Goal: Task Accomplishment & Management: Manage account settings

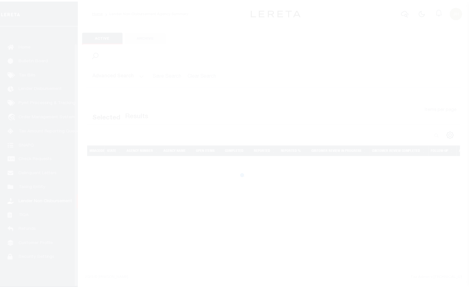
scroll to position [18, 0]
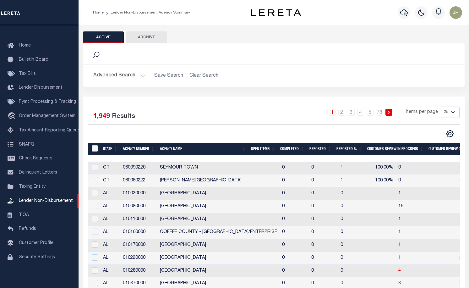
click at [262, 148] on th "Open Items" at bounding box center [262, 149] width 29 height 13
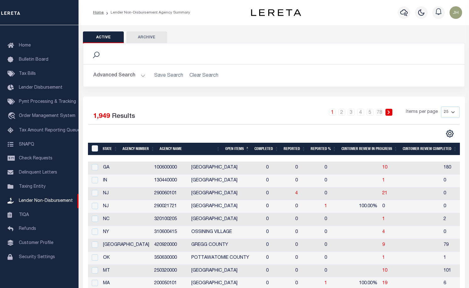
click at [241, 148] on th "Open Items" at bounding box center [237, 149] width 29 height 13
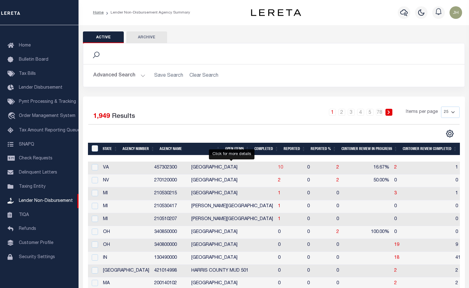
click at [278, 169] on span "10" at bounding box center [280, 167] width 5 height 4
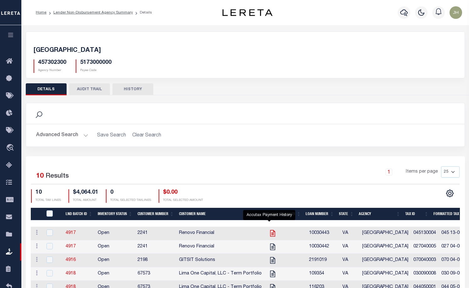
click at [268, 233] on icon "" at bounding box center [272, 233] width 8 height 8
checkbox input "true"
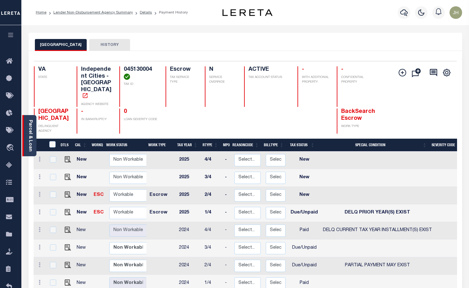
click at [27, 132] on div "Parcel & Loan" at bounding box center [29, 135] width 14 height 41
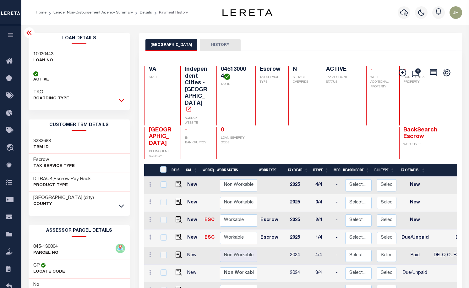
click at [122, 100] on icon at bounding box center [121, 100] width 5 height 7
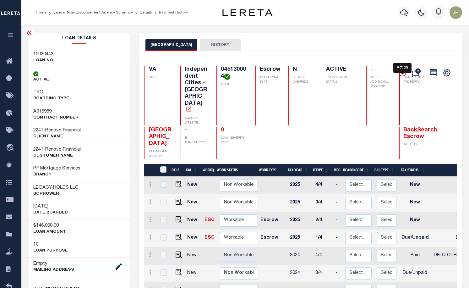
click at [403, 74] on icon "" at bounding box center [402, 73] width 8 height 8
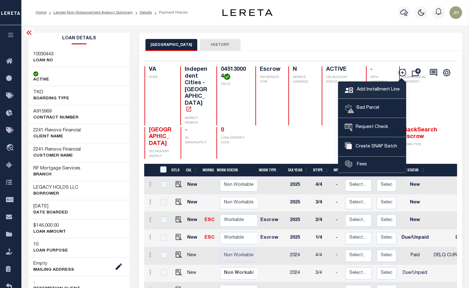
click at [372, 90] on span "Add Installment Line" at bounding box center [377, 89] width 44 height 7
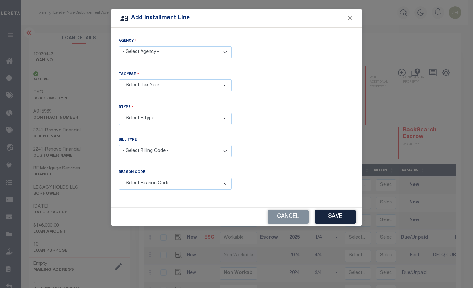
click at [225, 52] on select "- Select Agency - PETERSBURG CITY - Independent Cities" at bounding box center [175, 52] width 113 height 12
select select "5173000000"
click at [119, 46] on select "- Select Agency - PETERSBURG CITY - Independent Cities" at bounding box center [175, 52] width 113 height 12
click at [161, 86] on select "- Select Year - 2005 2006 2007 2008 2009 2010 2011 2012 2013 2014 2015 2016 201…" at bounding box center [175, 85] width 113 height 12
select select "2024"
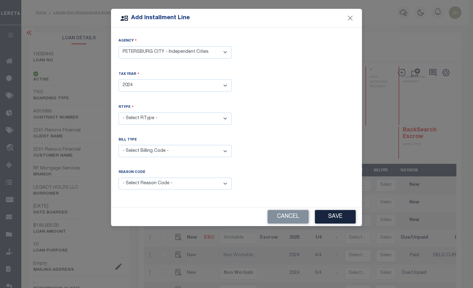
click at [119, 79] on select "- Select Year - 2005 2006 2007 2008 2009 2010 2011 2012 2013 2014 2015 2016 201…" at bounding box center [175, 85] width 113 height 12
click at [158, 114] on select "- Select RType - 1/4 2/4 3/4 4/4" at bounding box center [175, 118] width 113 height 12
select select "2"
click at [119, 112] on select "- Select RType - 1/4 2/4 3/4 4/4" at bounding box center [175, 118] width 113 height 12
click at [155, 148] on select "- Select Billing Code - Regular Delinquent Supplemental Corrected/Adjusted Bill…" at bounding box center [175, 151] width 113 height 12
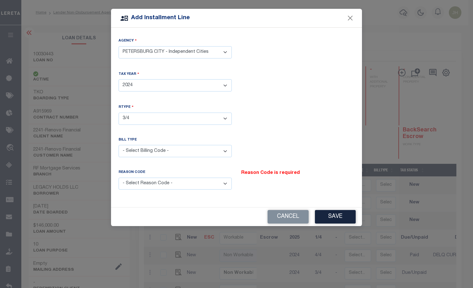
select select "1"
click at [119, 145] on select "- Select Billing Code - Regular Delinquent Supplemental Corrected/Adjusted Bill…" at bounding box center [175, 151] width 113 height 12
click at [226, 149] on select "- Select Billing Code - Regular Delinquent Supplemental Corrected/Adjusted Bill…" at bounding box center [175, 151] width 113 height 12
click at [119, 145] on select "- Select Billing Code - Regular Delinquent Supplemental Corrected/Adjusted Bill…" at bounding box center [175, 151] width 113 height 12
click at [226, 183] on select "- Select Reason Code - Payment Reversal Taxable Value Change Assessment Change …" at bounding box center [175, 183] width 113 height 12
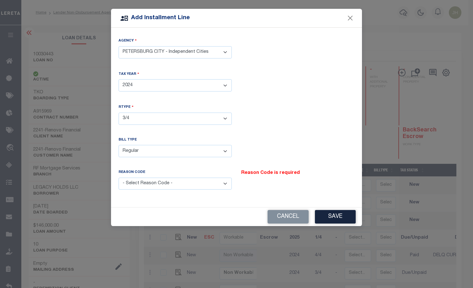
select select "12"
click at [119, 177] on select "- Select Reason Code - Payment Reversal Taxable Value Change Assessment Change …" at bounding box center [175, 183] width 113 height 12
click at [336, 217] on button "Save" at bounding box center [335, 216] width 41 height 13
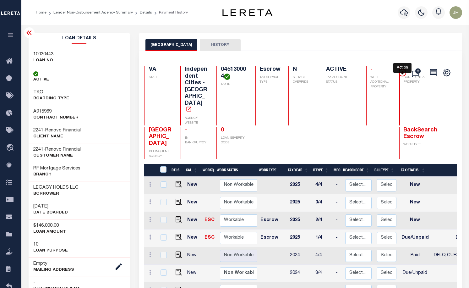
click at [399, 72] on icon "" at bounding box center [402, 73] width 8 height 8
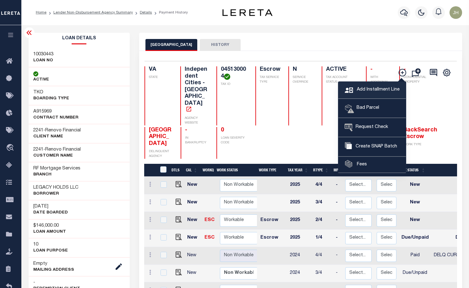
click at [383, 89] on span "Add Installment Line" at bounding box center [377, 89] width 44 height 7
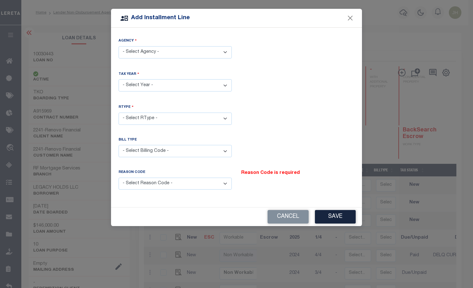
click at [226, 52] on select "- Select Agency - PETERSBURG CITY - Independent Cities" at bounding box center [175, 52] width 113 height 12
select select "5173000000"
click at [119, 46] on select "- Select Agency - PETERSBURG CITY - Independent Cities" at bounding box center [175, 52] width 113 height 12
click at [165, 86] on select "- Select Year - 2005 2006 2007 2008 2009 2010 2011 2012 2013 2014 2015 2016 201…" at bounding box center [175, 85] width 113 height 12
select select "2024"
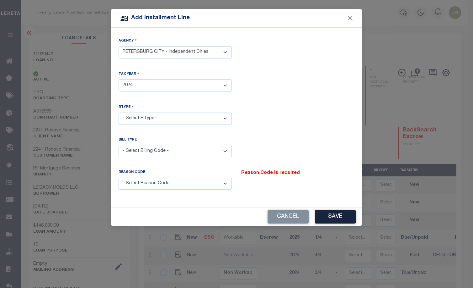
click at [119, 79] on select "- Select Year - 2005 2006 2007 2008 2009 2010 2011 2012 2013 2014 2015 2016 201…" at bounding box center [175, 85] width 113 height 12
click at [156, 117] on select "- Select RType - 1/4 2/4 3/4 4/4" at bounding box center [175, 118] width 113 height 12
select select "3"
click at [119, 112] on select "- Select RType - 1/4 2/4 3/4 4/4" at bounding box center [175, 118] width 113 height 12
click at [158, 152] on select "- Select Billing Code - Regular Delinquent Supplemental Corrected/Adjusted Bill…" at bounding box center [175, 151] width 113 height 12
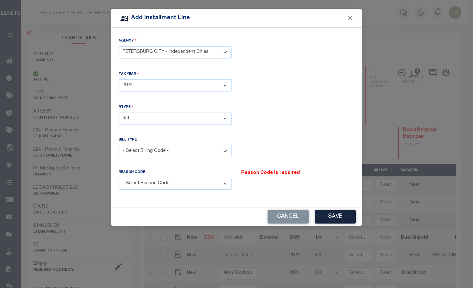
select select "1"
click at [119, 145] on select "- Select Billing Code - Regular Delinquent Supplemental Corrected/Adjusted Bill…" at bounding box center [175, 151] width 113 height 12
click at [228, 183] on select "- Select Reason Code - Payment Reversal Taxable Value Change Assessment Change …" at bounding box center [175, 183] width 113 height 12
select select "12"
click at [119, 177] on select "- Select Reason Code - Payment Reversal Taxable Value Change Assessment Change …" at bounding box center [175, 183] width 113 height 12
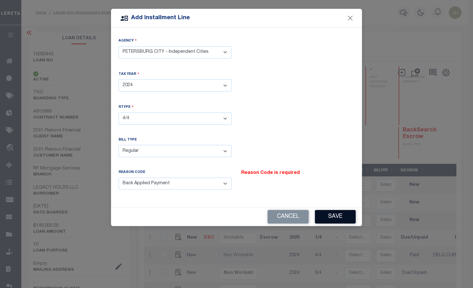
click at [346, 216] on button "Save" at bounding box center [335, 216] width 41 height 13
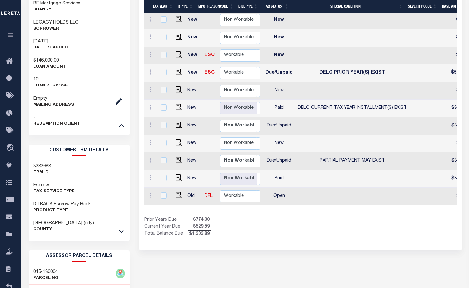
scroll to position [0, 122]
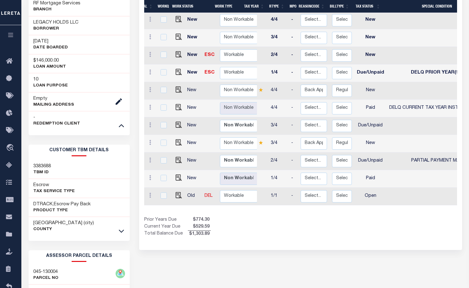
drag, startPoint x: 293, startPoint y: 189, endPoint x: 336, endPoint y: 189, distance: 43.6
click at [336, 189] on div "DTLS CAL WorkQ Work Status Work Type Tax Year RType MPO ReasonCode BillType Tax…" at bounding box center [300, 118] width 313 height 239
drag, startPoint x: 301, startPoint y: 189, endPoint x: 377, endPoint y: 191, distance: 75.7
click at [377, 191] on div "DTLS CAL WorkQ Work Status Work Type Tax Year RType MPO ReasonCode BillType Tax…" at bounding box center [300, 118] width 313 height 239
drag, startPoint x: 297, startPoint y: 189, endPoint x: 410, endPoint y: 191, distance: 113.6
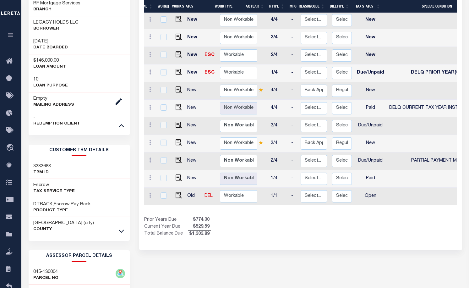
click at [410, 191] on div "DTLS CAL WorkQ Work Status Work Type Tax Year RType MPO ReasonCode BillType Tax…" at bounding box center [300, 118] width 313 height 239
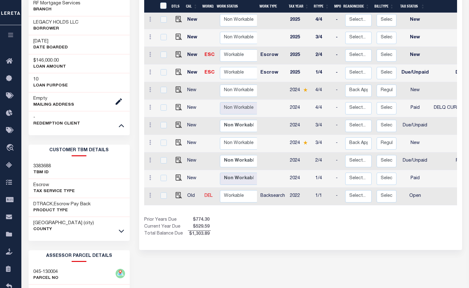
click at [190, 135] on td "New" at bounding box center [193, 144] width 17 height 18
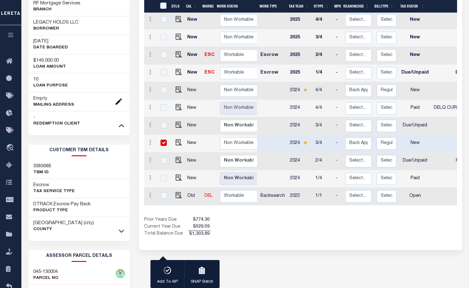
checkbox input "true"
click at [191, 135] on td "New" at bounding box center [193, 144] width 17 height 18
checkbox input "false"
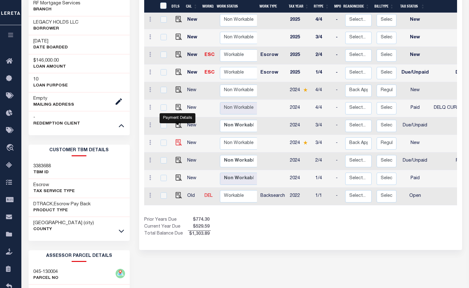
click at [178, 139] on img at bounding box center [178, 142] width 6 height 6
checkbox input "true"
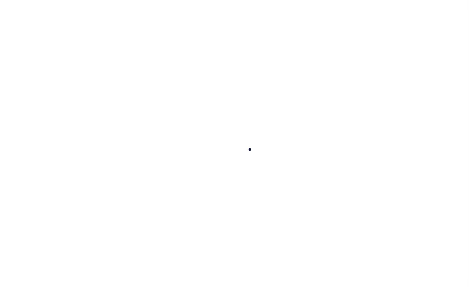
checkbox input "false"
type input "09/16/2025"
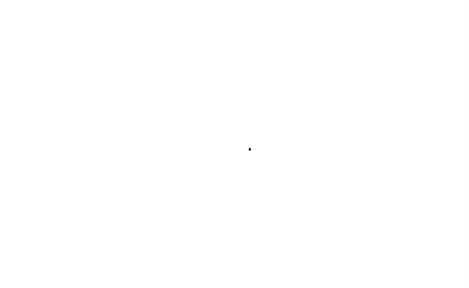
select select "NW2"
type input "0"
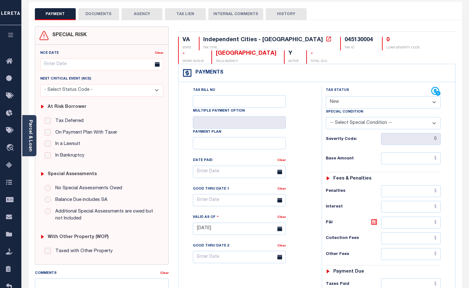
scroll to position [31, 0]
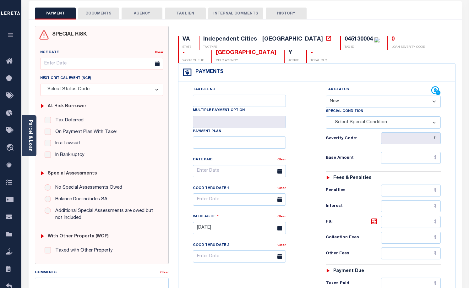
click at [434, 102] on select "- Select Status Code - Open Due/Unpaid Paid Incomplete No Tax Due Internal Refu…" at bounding box center [383, 101] width 115 height 12
select select "DUE"
click at [326, 96] on select "- Select Status Code - Open Due/Unpaid Paid Incomplete No Tax Due Internal Refu…" at bounding box center [383, 101] width 115 height 12
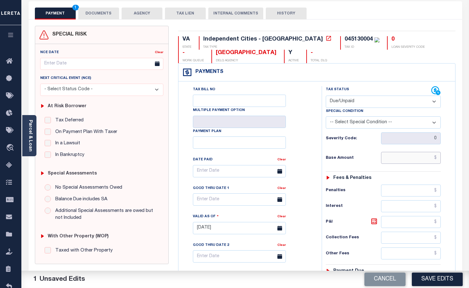
click at [383, 160] on input "text" at bounding box center [411, 158] width 60 height 12
type input "$44.78"
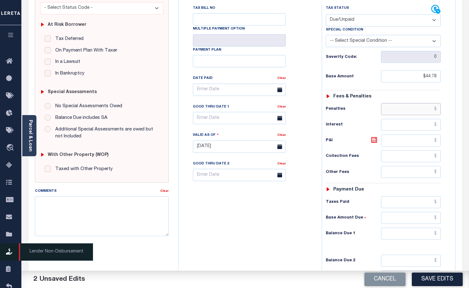
scroll to position [126, 0]
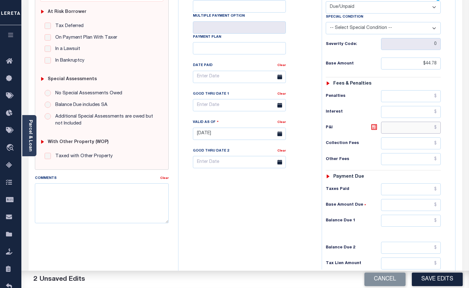
click at [413, 128] on input "text" at bounding box center [411, 127] width 60 height 12
type input "$6.01"
drag, startPoint x: 437, startPoint y: 63, endPoint x: 421, endPoint y: 65, distance: 16.2
click at [421, 65] on input "$44.78" at bounding box center [411, 63] width 60 height 12
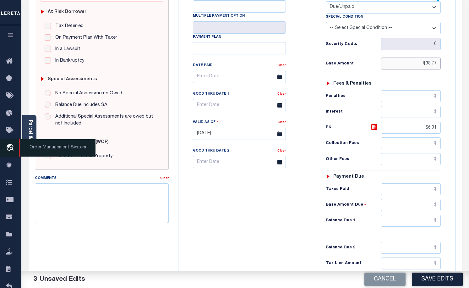
type input "$38.77"
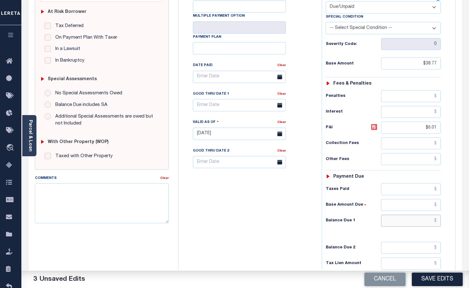
click at [394, 221] on input "text" at bounding box center [411, 220] width 60 height 12
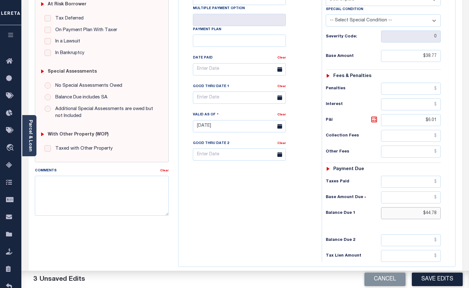
scroll to position [94, 0]
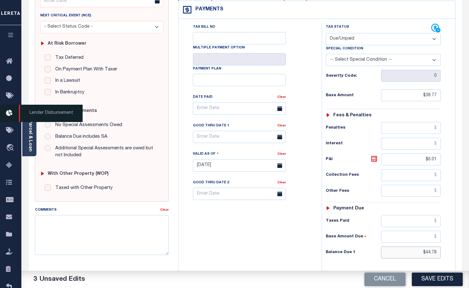
type input "$44.78"
click at [279, 139] on icon at bounding box center [279, 136] width 5 height 5
click at [252, 139] on input "text" at bounding box center [239, 137] width 93 height 12
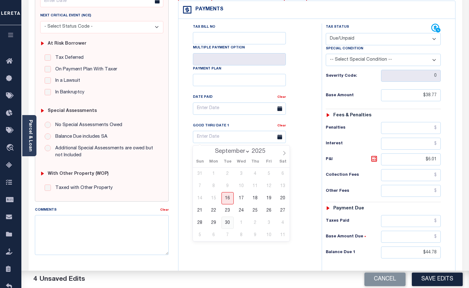
click at [226, 223] on span "30" at bounding box center [227, 222] width 12 height 12
type input "[DATE]"
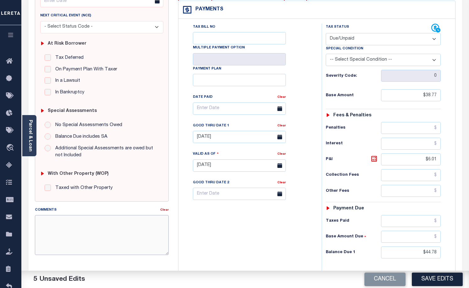
click at [83, 226] on textarea "Comments" at bounding box center [102, 235] width 134 height 40
type textarea "o"
click at [149, 221] on textarea "ORIGINAL BASE $342.90, PAYMENT MADE SHORT" at bounding box center [102, 235] width 134 height 40
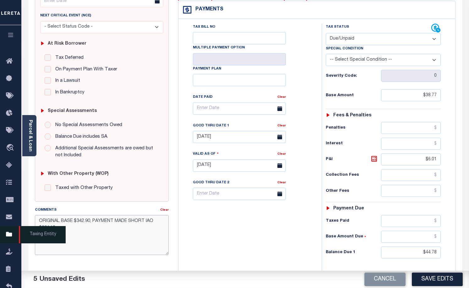
type textarea "ORIGINAL BASE $342.90, PAYMENT MADE SHORT IAO $304.13"
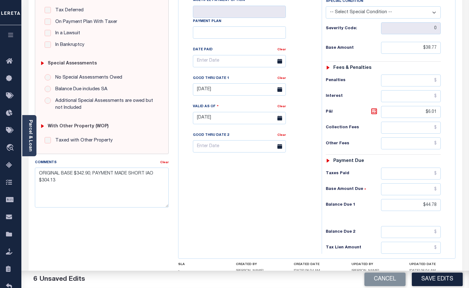
scroll to position [188, 0]
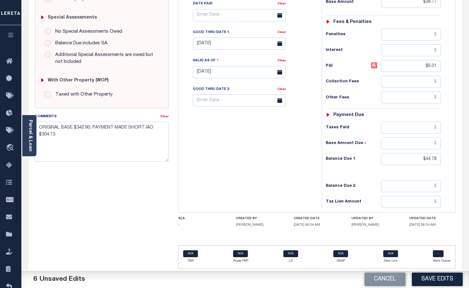
click at [440, 278] on button "Save Edits" at bounding box center [437, 278] width 51 height 13
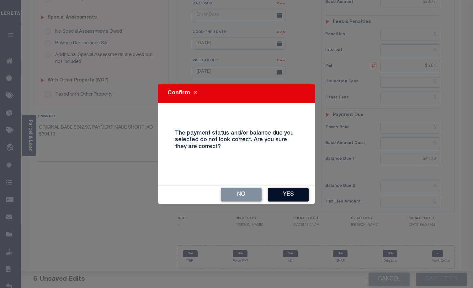
click at [295, 194] on button "Yes" at bounding box center [288, 194] width 41 height 13
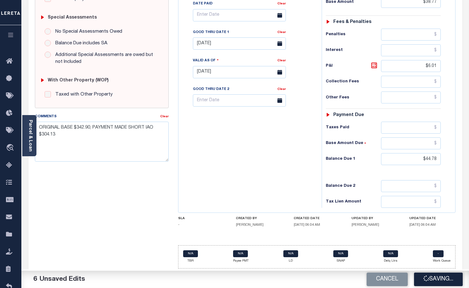
checkbox input "false"
type input "$38.77"
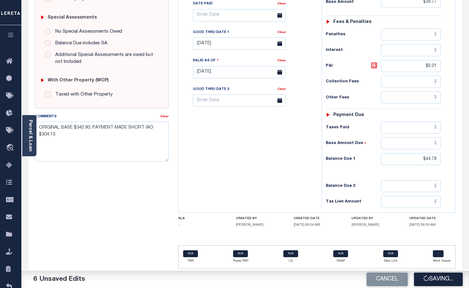
type input "$6.01"
type input "$44.78"
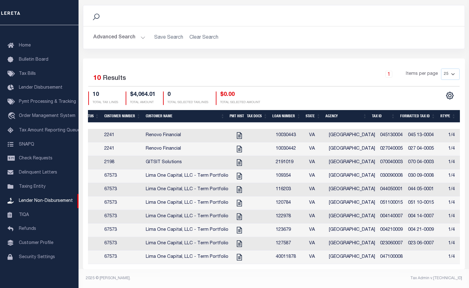
scroll to position [0, 95]
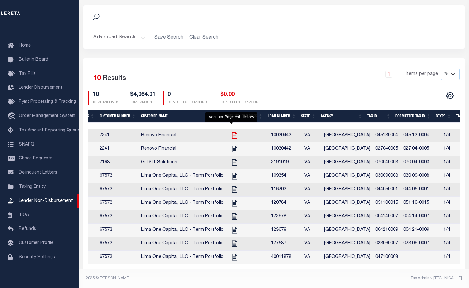
click at [231, 131] on icon "" at bounding box center [234, 135] width 8 height 8
checkbox input "true"
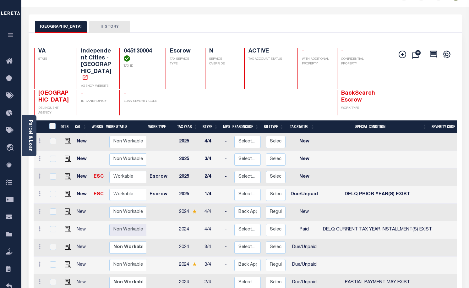
scroll to position [31, 0]
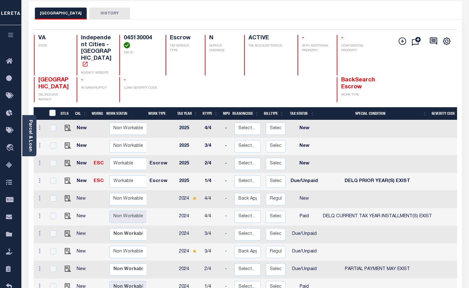
click at [81, 190] on td "New" at bounding box center [82, 199] width 17 height 18
checkbox input "true"
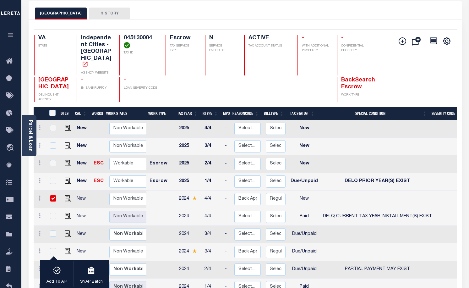
click at [51, 195] on input "checkbox" at bounding box center [53, 198] width 6 height 6
checkbox input "false"
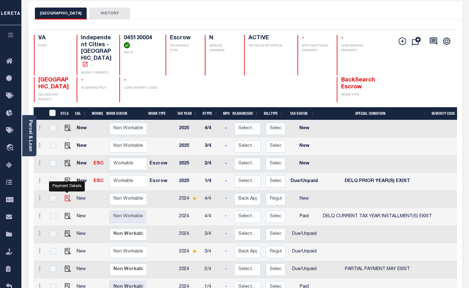
click at [65, 195] on img "" at bounding box center [68, 198] width 6 height 6
checkbox input "true"
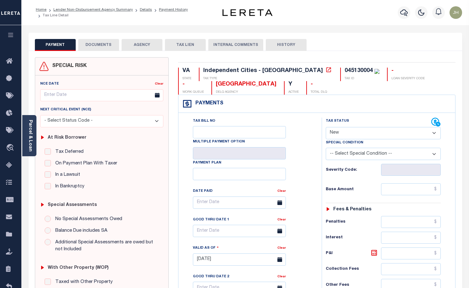
click at [432, 132] on select "- Select Status Code - Open Due/Unpaid Paid Incomplete No Tax Due Internal Refu…" at bounding box center [383, 133] width 115 height 12
select select "DUE"
click at [326, 127] on select "- Select Status Code - Open Due/Unpaid Paid Incomplete No Tax Due Internal Refu…" at bounding box center [383, 133] width 115 height 12
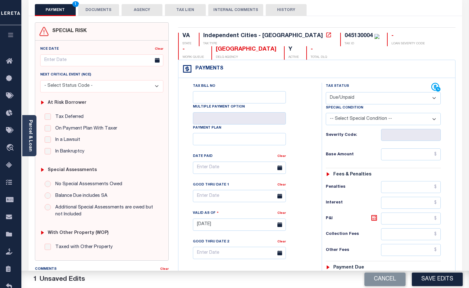
scroll to position [63, 0]
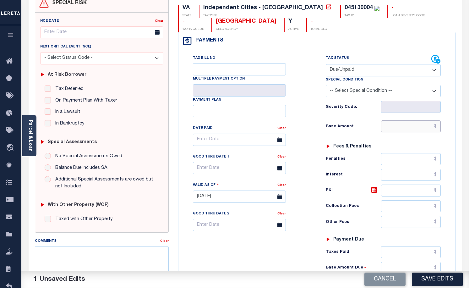
click at [383, 127] on input "text" at bounding box center [411, 126] width 60 height 12
type input "$342.90"
click at [394, 191] on input "text" at bounding box center [411, 190] width 60 height 12
click at [392, 193] on input "text" at bounding box center [411, 190] width 60 height 12
type input "$43.72"
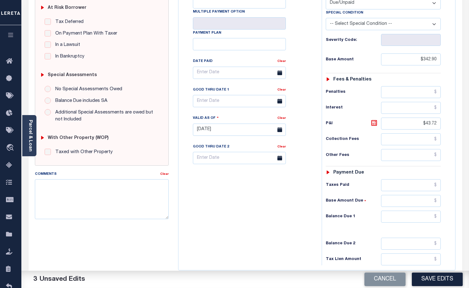
scroll to position [157, 0]
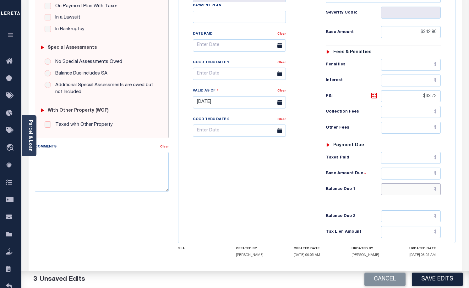
click at [389, 191] on input "text" at bounding box center [411, 189] width 60 height 12
type input "$386.62"
click at [224, 179] on div "Tax Bill No Multiple Payment Option Payment Plan Clear" at bounding box center [248, 98] width 137 height 277
click at [278, 76] on icon at bounding box center [279, 73] width 5 height 5
click at [243, 74] on input "text" at bounding box center [239, 73] width 93 height 12
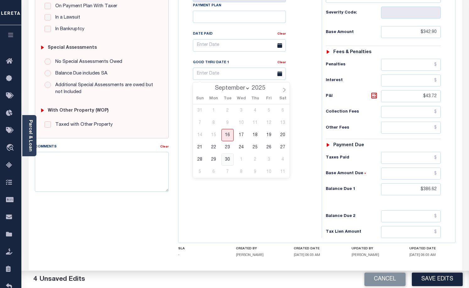
click at [228, 160] on span "30" at bounding box center [227, 159] width 12 height 12
type input "[DATE]"
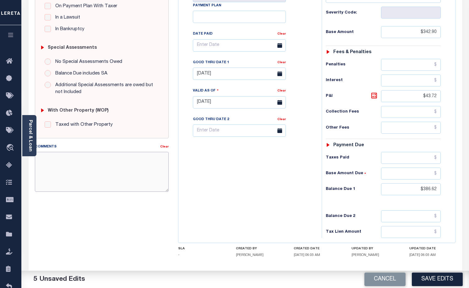
click at [95, 171] on textarea "Comments" at bounding box center [102, 172] width 134 height 40
type textarea "ORIGINAL BASE 342.90 UNPAID"
click at [432, 279] on button "Save Edits" at bounding box center [437, 278] width 51 height 13
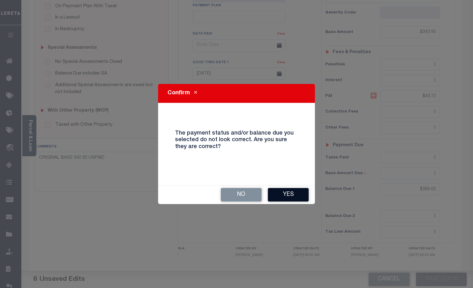
click at [298, 196] on button "Yes" at bounding box center [288, 194] width 41 height 13
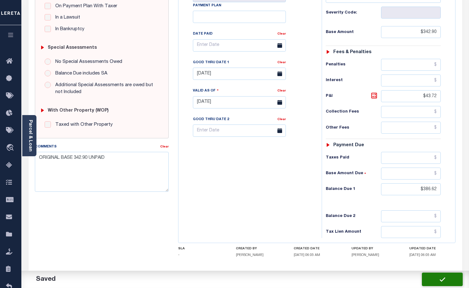
checkbox input "false"
type input "$342.9"
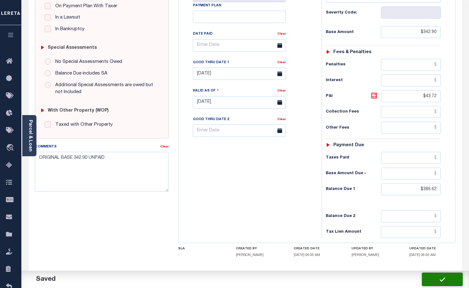
type input "$43.72"
type input "$386.62"
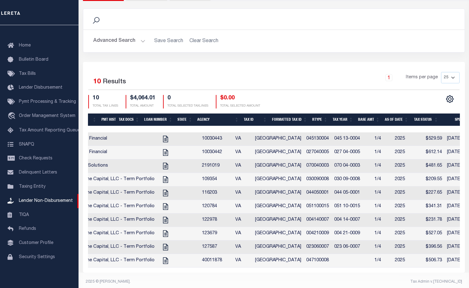
scroll to position [0, 164]
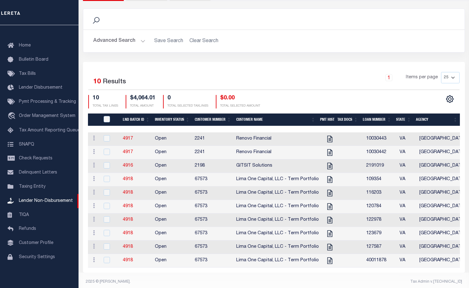
drag, startPoint x: 233, startPoint y: 276, endPoint x: 155, endPoint y: 275, distance: 78.5
click at [155, 272] on div "Selected 10 Results 1 Items per page 25 50 100 200 10 $4,064.01 0" at bounding box center [274, 167] width 382 height 210
click at [108, 139] on input "checkbox" at bounding box center [107, 138] width 6 height 6
checkbox input "true"
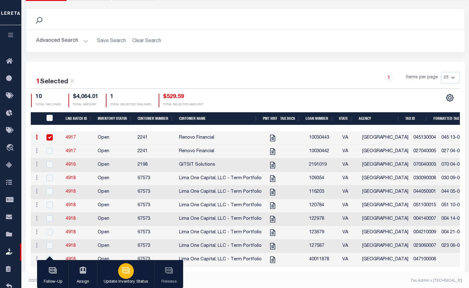
click at [127, 272] on icon "button" at bounding box center [125, 269] width 7 height 5
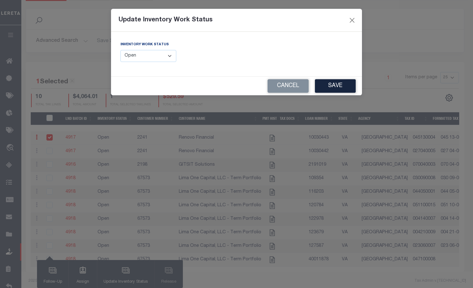
click at [170, 58] on select "--Select-- Open Completed Reported" at bounding box center [149, 56] width 56 height 12
select select "Completed"
click at [121, 50] on select "--Select-- Open Completed Reported" at bounding box center [149, 56] width 56 height 12
drag, startPoint x: 335, startPoint y: 88, endPoint x: 336, endPoint y: 92, distance: 3.8
click at [335, 88] on button "Save" at bounding box center [335, 85] width 41 height 13
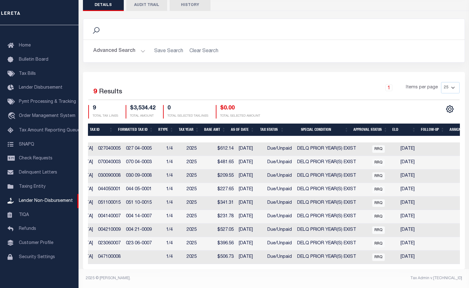
scroll to position [0, 372]
drag, startPoint x: 284, startPoint y: 264, endPoint x: 110, endPoint y: 263, distance: 174.2
click at [110, 263] on div "Selected 9 Results 1 Items per page 25 50 100 200 9 $3,534.42 0" at bounding box center [274, 170] width 382 height 197
click at [226, 265] on div "Selected 9 Results 1 Items per page 25 50 100 200 9 $3,534.42 0" at bounding box center [274, 170] width 382 height 197
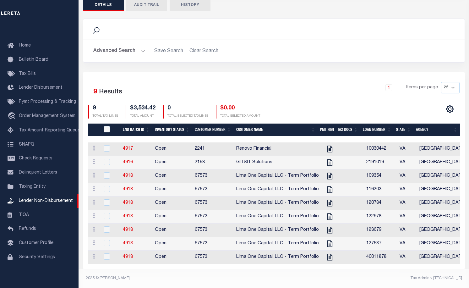
scroll to position [0, 0]
click at [326, 145] on icon "" at bounding box center [330, 149] width 8 height 8
checkbox input "true"
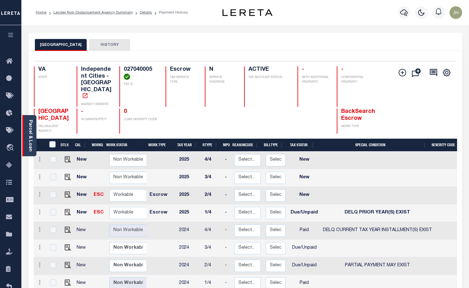
click at [31, 125] on link "Parcel & Loan" at bounding box center [30, 136] width 4 height 32
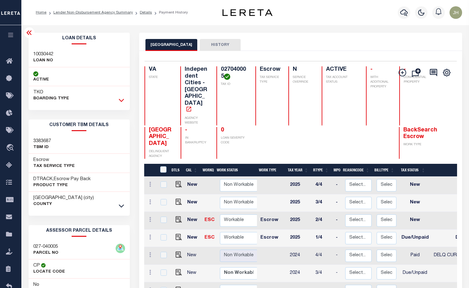
click at [120, 100] on icon at bounding box center [121, 100] width 5 height 7
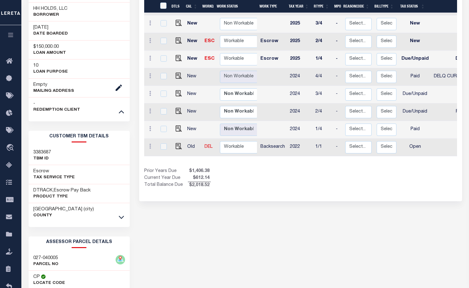
scroll to position [220, 0]
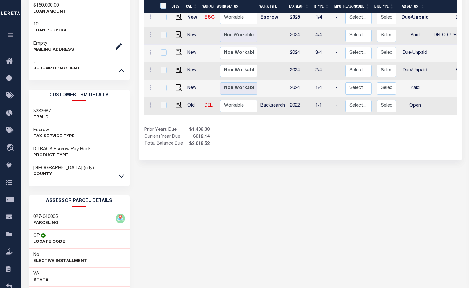
click at [119, 176] on icon at bounding box center [121, 175] width 5 height 7
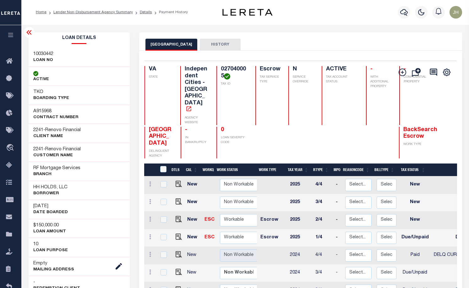
scroll to position [0, 0]
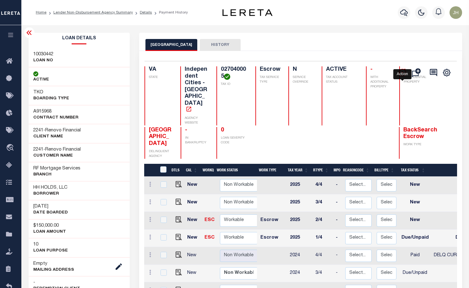
click at [400, 73] on icon "" at bounding box center [402, 73] width 8 height 8
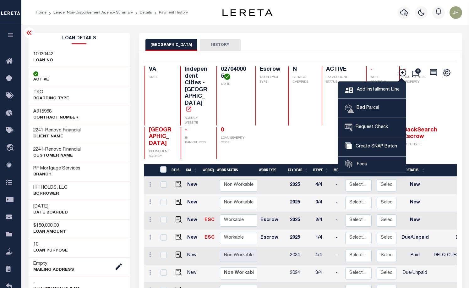
click at [371, 90] on span "Add Installment Line" at bounding box center [377, 89] width 44 height 7
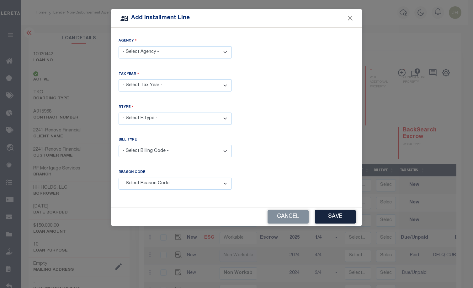
drag, startPoint x: 226, startPoint y: 51, endPoint x: 224, endPoint y: 55, distance: 4.2
click at [226, 51] on select "- Select Agency - PETERSBURG CITY - Independent Cities" at bounding box center [175, 52] width 113 height 12
select select "5173000000"
click at [119, 46] on select "- Select Agency - PETERSBURG CITY - Independent Cities" at bounding box center [175, 52] width 113 height 12
click at [165, 84] on select "- Select Year - 2005 2006 2007 2008 2009 2010 2011 2012 2013 2014 2015 2016 201…" at bounding box center [175, 85] width 113 height 12
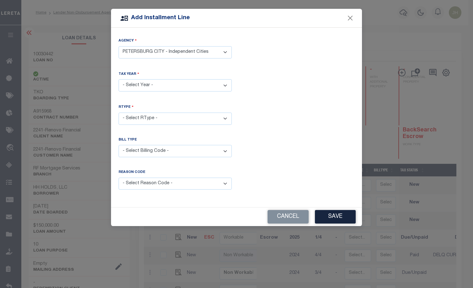
select select "2024"
click at [119, 79] on select "- Select Year - 2005 2006 2007 2008 2009 2010 2011 2012 2013 2014 2015 2016 201…" at bounding box center [175, 85] width 113 height 12
drag, startPoint x: 222, startPoint y: 116, endPoint x: 220, endPoint y: 121, distance: 4.9
click at [222, 116] on select "- Select RType - 1/4 2/4 3/4 4/4" at bounding box center [175, 118] width 113 height 12
select select "2"
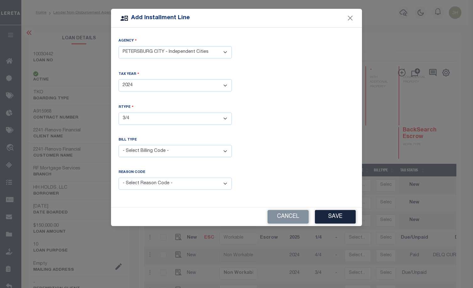
click at [119, 112] on select "- Select RType - 1/4 2/4 3/4 4/4" at bounding box center [175, 118] width 113 height 12
click at [185, 151] on select "- Select Billing Code - Regular Delinquent Supplemental Corrected/Adjusted Bill…" at bounding box center [175, 151] width 113 height 12
select select "1"
click at [119, 145] on select "- Select Billing Code - Regular Delinquent Supplemental Corrected/Adjusted Bill…" at bounding box center [175, 151] width 113 height 12
click at [224, 184] on select "- Select Reason Code - Payment Reversal Taxable Value Change Assessment Change …" at bounding box center [175, 183] width 113 height 12
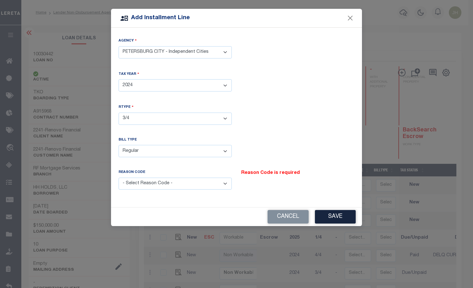
select select "12"
click at [119, 177] on select "- Select Reason Code - Payment Reversal Taxable Value Change Assessment Change …" at bounding box center [175, 183] width 113 height 12
click at [342, 214] on button "Save" at bounding box center [335, 216] width 41 height 13
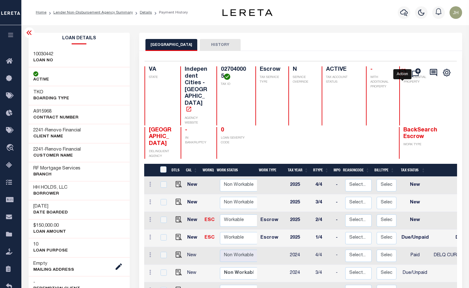
click at [401, 71] on icon "" at bounding box center [402, 73] width 8 height 8
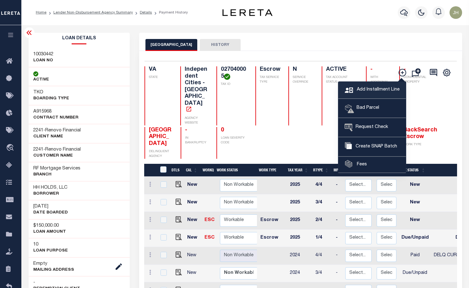
click at [375, 90] on span "Add Installment Line" at bounding box center [377, 89] width 44 height 7
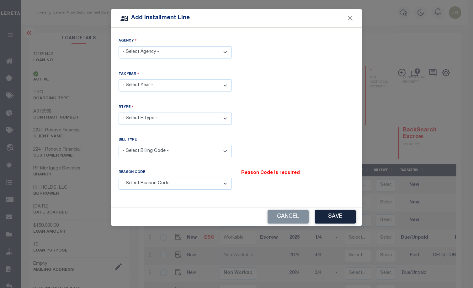
click at [224, 51] on select "- Select Agency - PETERSBURG CITY - Independent Cities" at bounding box center [175, 52] width 113 height 12
select select "5173000000"
click at [119, 46] on select "- Select Agency - PETERSBURG CITY - Independent Cities" at bounding box center [175, 52] width 113 height 12
click at [153, 88] on select "- Select Year - 2005 2006 2007 2008 2009 2010 2011 2012 2013 2014 2015 2016 201…" at bounding box center [175, 85] width 113 height 12
select select "2024"
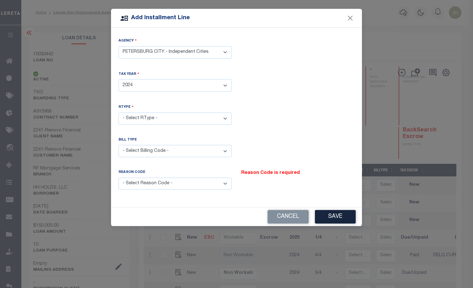
click at [119, 79] on select "- Select Year - 2005 2006 2007 2008 2009 2010 2011 2012 2013 2014 2015 2016 201…" at bounding box center [175, 85] width 113 height 12
drag, startPoint x: 147, startPoint y: 116, endPoint x: 147, endPoint y: 122, distance: 6.3
click at [147, 116] on select "- Select RType - 1/4 2/4 3/4 4/4" at bounding box center [175, 118] width 113 height 12
select select "3"
click at [119, 112] on select "- Select RType - 1/4 2/4 3/4 4/4" at bounding box center [175, 118] width 113 height 12
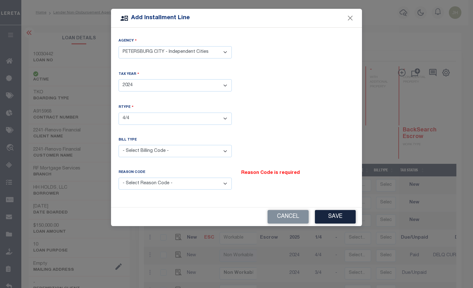
click at [191, 150] on select "- Select Billing Code - Regular Delinquent Supplemental Corrected/Adjusted Bill…" at bounding box center [175, 151] width 113 height 12
select select "1"
click at [119, 145] on select "- Select Billing Code - Regular Delinquent Supplemental Corrected/Adjusted Bill…" at bounding box center [175, 151] width 113 height 12
click at [225, 181] on select "- Select Reason Code - Payment Reversal Taxable Value Change Assessment Change …" at bounding box center [175, 183] width 113 height 12
select select "12"
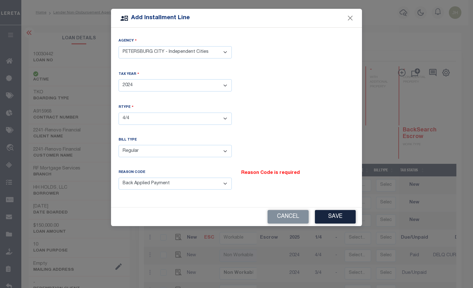
click at [119, 177] on select "- Select Reason Code - Payment Reversal Taxable Value Change Assessment Change …" at bounding box center [175, 183] width 113 height 12
click at [330, 216] on button "Save" at bounding box center [335, 216] width 41 height 13
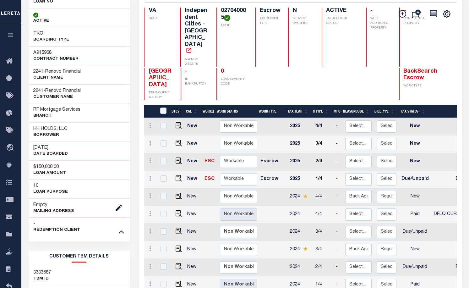
scroll to position [63, 0]
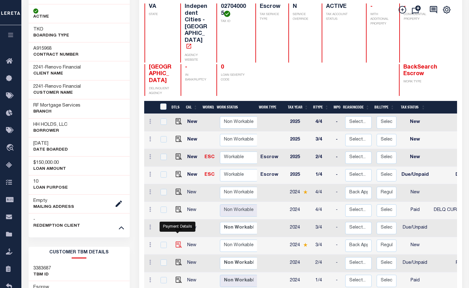
click at [176, 241] on img at bounding box center [178, 244] width 6 height 6
checkbox input "true"
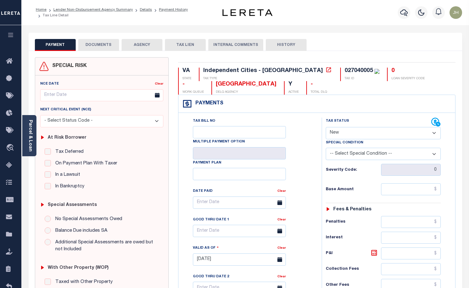
click at [349, 134] on select "- Select Status Code - Open Due/Unpaid Paid Incomplete No Tax Due Internal Refu…" at bounding box center [383, 133] width 115 height 12
select select "DUE"
click at [326, 127] on select "- Select Status Code - Open Due/Unpaid Paid Incomplete No Tax Due Internal Refu…" at bounding box center [383, 133] width 115 height 12
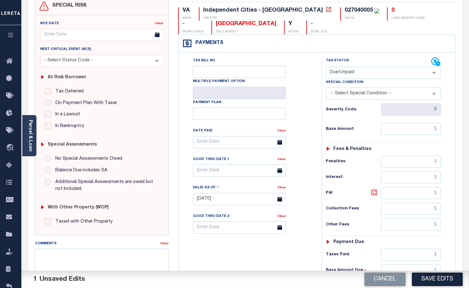
scroll to position [63, 0]
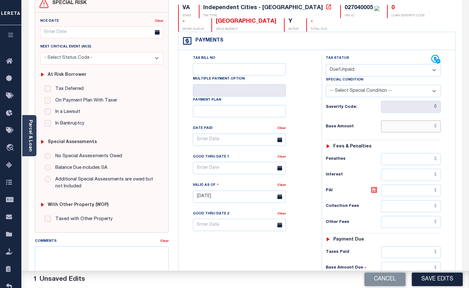
click at [383, 128] on input "text" at bounding box center [411, 126] width 60 height 12
click at [384, 129] on input "text" at bounding box center [411, 126] width 60 height 12
click at [390, 127] on input "text" at bounding box center [411, 126] width 60 height 12
type input "$90.56"
click at [397, 192] on input "text" at bounding box center [411, 190] width 60 height 12
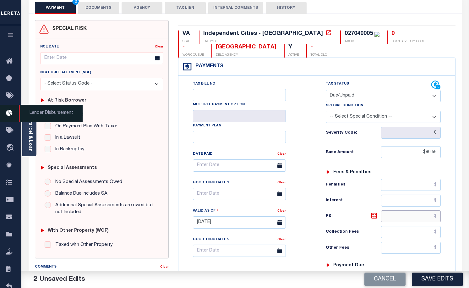
scroll to position [31, 0]
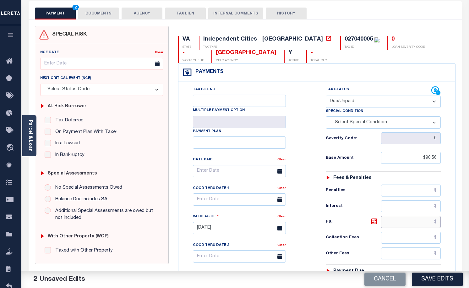
click at [385, 223] on input "text" at bounding box center [411, 222] width 60 height 12
type input "$14.04"
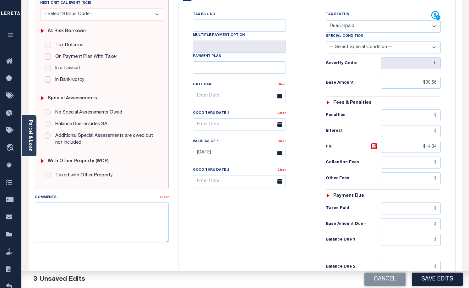
scroll to position [126, 0]
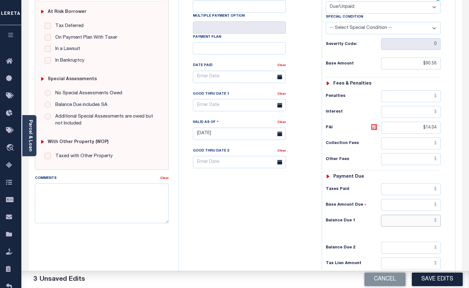
click at [397, 222] on input "text" at bounding box center [411, 220] width 60 height 12
type input "$104.60"
click at [250, 204] on div "Tax Bill No Multiple Payment Option Payment Plan Clear" at bounding box center [248, 130] width 137 height 277
click at [280, 107] on icon at bounding box center [279, 105] width 5 height 5
click at [213, 104] on input "text" at bounding box center [239, 105] width 93 height 12
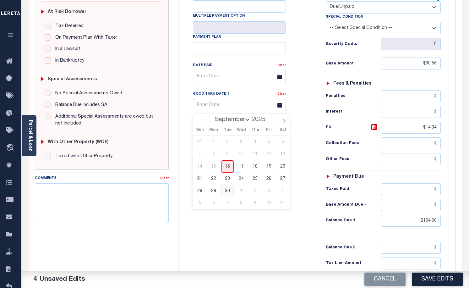
click at [226, 191] on span "30" at bounding box center [227, 191] width 12 height 12
type input "[DATE]"
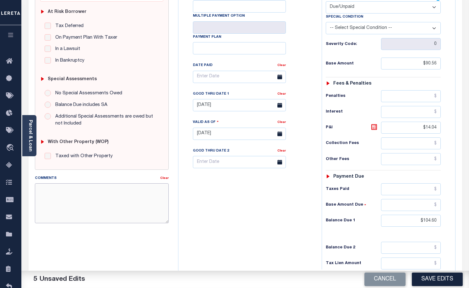
click at [71, 204] on textarea "Comments" at bounding box center [102, 203] width 134 height 40
type textarea "P"
click at [114, 188] on textarea "ORIGINAL BASE $612.14" at bounding box center [102, 203] width 134 height 40
click at [104, 191] on textarea "ORIGINAL BASE $612.14" at bounding box center [102, 203] width 134 height 40
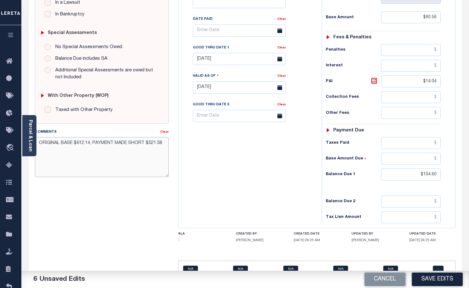
scroll to position [188, 0]
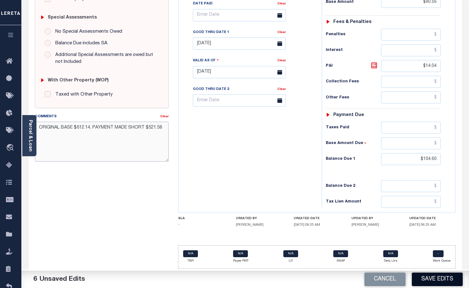
type textarea "ORIGINAL BASE $612.14, PAYMENT MADE SHORT $521.58"
click at [441, 279] on button "Save Edits" at bounding box center [437, 278] width 51 height 13
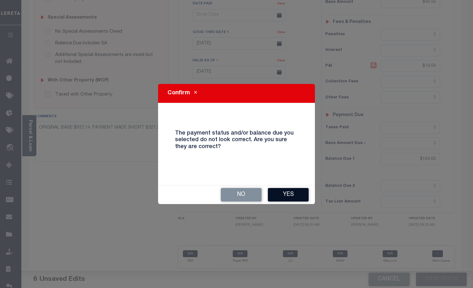
click at [292, 194] on button "Yes" at bounding box center [288, 194] width 41 height 13
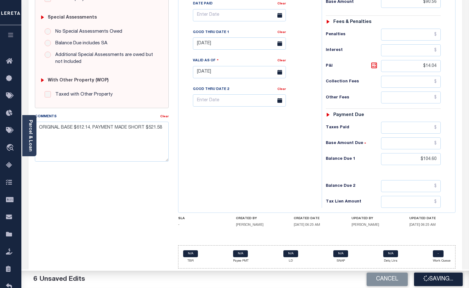
checkbox input "false"
type input "$90.56"
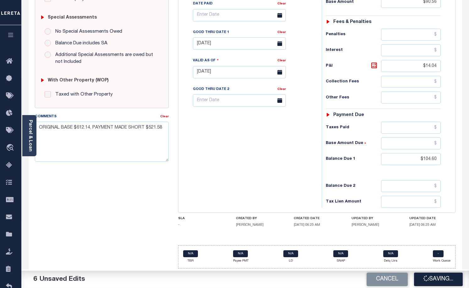
type input "$14.04"
type input "$104.6"
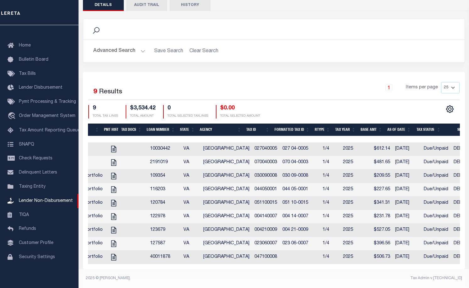
scroll to position [0, 218]
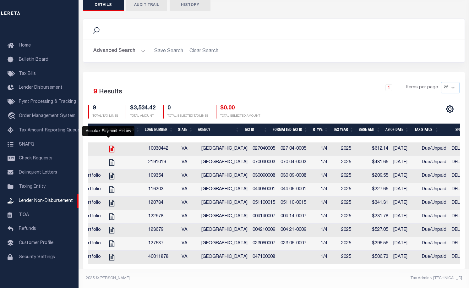
click at [110, 145] on icon "" at bounding box center [112, 149] width 8 height 8
checkbox input "true"
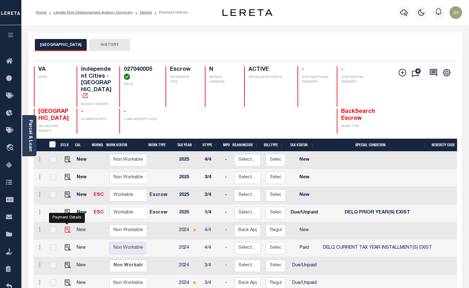
click at [65, 226] on img "" at bounding box center [68, 229] width 6 height 6
checkbox input "true"
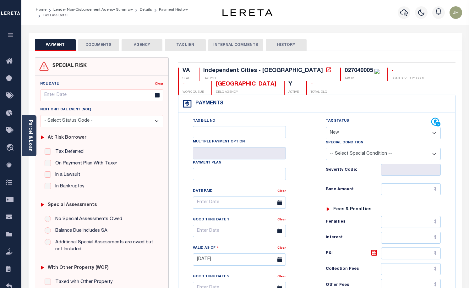
click at [364, 134] on select "- Select Status Code - Open Due/Unpaid Paid Incomplete No Tax Due Internal Refu…" at bounding box center [383, 133] width 115 height 12
select select "DUE"
click at [326, 127] on select "- Select Status Code - Open Due/Unpaid Paid Incomplete No Tax Due Internal Refu…" at bounding box center [383, 133] width 115 height 12
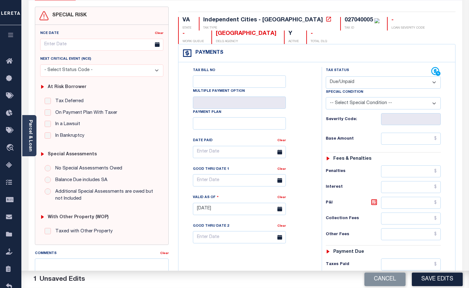
scroll to position [63, 0]
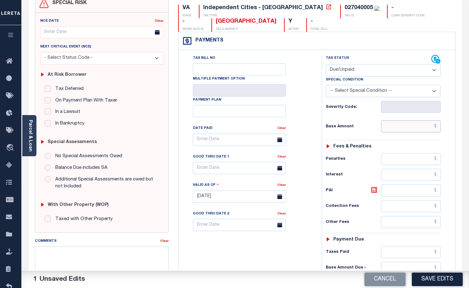
click at [389, 127] on input "text" at bounding box center [411, 126] width 60 height 12
click at [385, 127] on input "text" at bounding box center [411, 126] width 60 height 12
type input "$612.14"
click at [386, 190] on input "text" at bounding box center [411, 190] width 60 height 12
click at [417, 193] on input "text" at bounding box center [411, 190] width 60 height 12
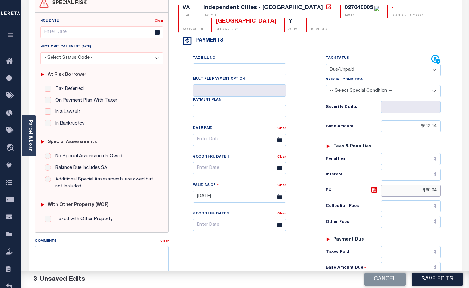
click at [429, 190] on input "$80.04" at bounding box center [411, 190] width 60 height 12
drag, startPoint x: 430, startPoint y: 190, endPoint x: 423, endPoint y: 190, distance: 6.9
click at [423, 190] on input "$80.04" at bounding box center [411, 190] width 60 height 12
type input "$78.04"
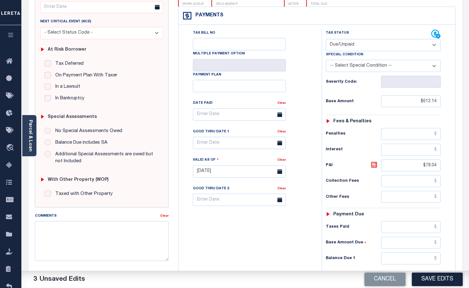
scroll to position [157, 0]
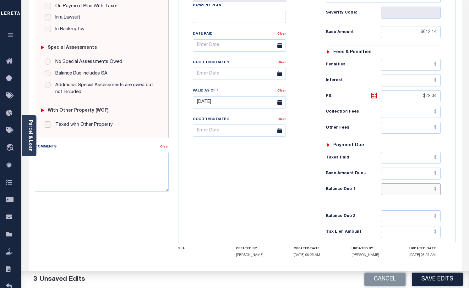
click at [386, 191] on input "text" at bounding box center [411, 189] width 60 height 12
type input "$690.18"
click at [279, 76] on icon at bounding box center [279, 73] width 5 height 5
click at [214, 74] on input "text" at bounding box center [239, 73] width 93 height 12
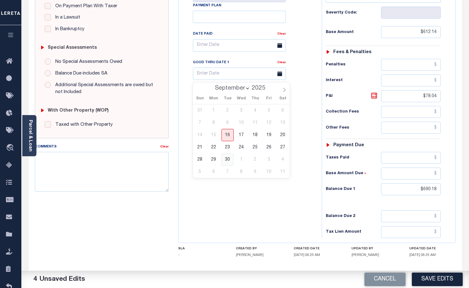
click at [227, 159] on span "30" at bounding box center [227, 159] width 12 height 12
type input "09/30/2025"
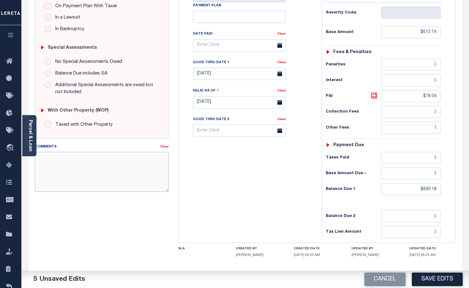
click at [81, 179] on textarea "Comments" at bounding box center [102, 172] width 134 height 40
type textarea "ORIGINAL BASE $612.14 UNPAID"
click at [434, 278] on button "Save Edits" at bounding box center [437, 278] width 51 height 13
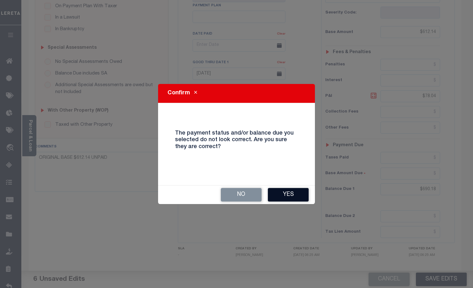
click at [290, 194] on button "Yes" at bounding box center [288, 194] width 41 height 13
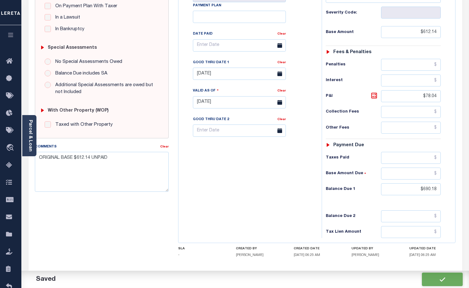
checkbox input "false"
type input "$612.14"
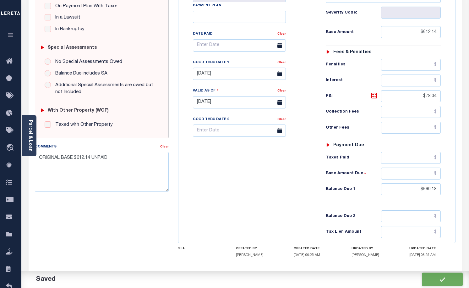
type input "$78.04"
type input "$690.18"
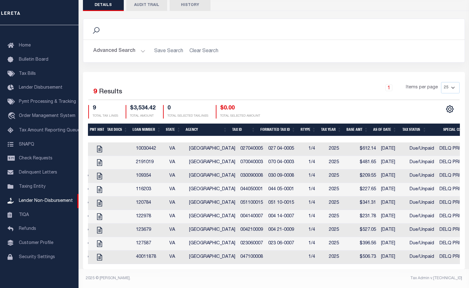
scroll to position [0, 220]
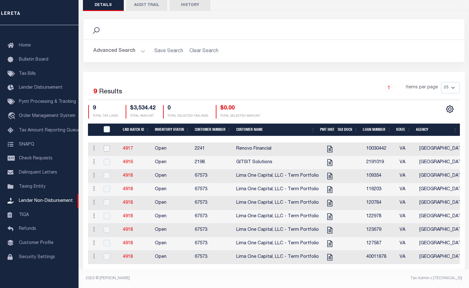
click at [106, 145] on input "checkbox" at bounding box center [107, 148] width 6 height 6
checkbox input "true"
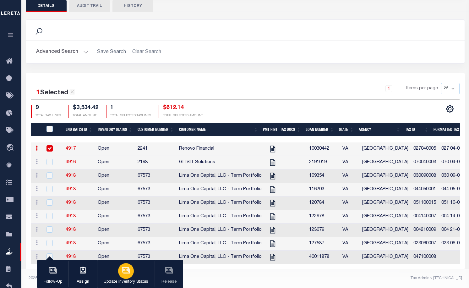
click at [122, 278] on p "Update Inventory Status" at bounding box center [126, 281] width 45 height 6
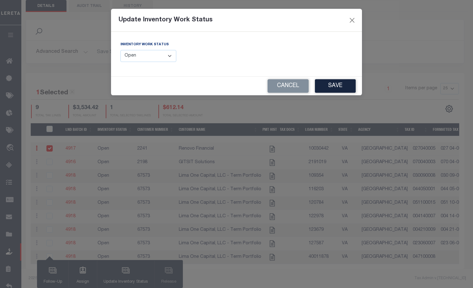
drag, startPoint x: 171, startPoint y: 57, endPoint x: 170, endPoint y: 63, distance: 5.4
click at [171, 57] on select "--Select-- Open Completed Reported" at bounding box center [149, 56] width 56 height 12
select select "Completed"
click at [121, 50] on select "--Select-- Open Completed Reported" at bounding box center [149, 56] width 56 height 12
click at [330, 86] on button "Save" at bounding box center [335, 85] width 41 height 13
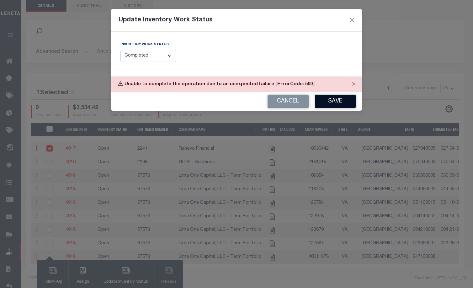
click at [340, 101] on button "Save" at bounding box center [335, 100] width 41 height 13
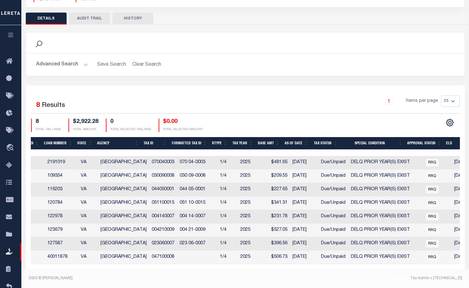
scroll to position [0, 211]
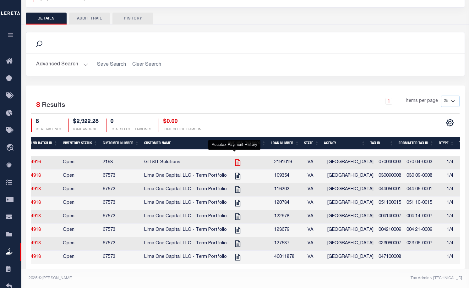
click at [234, 158] on icon at bounding box center [238, 162] width 8 height 8
checkbox input "true"
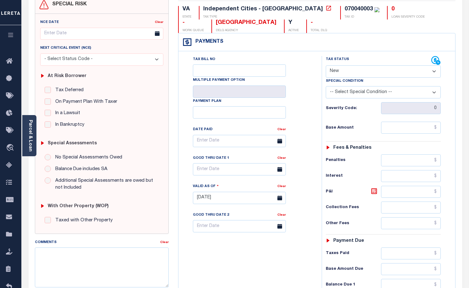
scroll to position [63, 0]
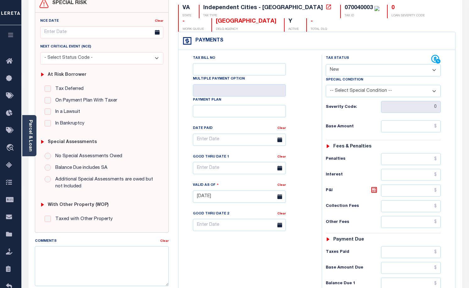
click at [363, 68] on select "- Select Status Code - Open Due/Unpaid Paid Incomplete No Tax Due Internal Refu…" at bounding box center [383, 70] width 115 height 12
click at [326, 64] on select "- Select Status Code - Open Due/Unpaid Paid Incomplete No Tax Due Internal Refu…" at bounding box center [383, 70] width 115 height 12
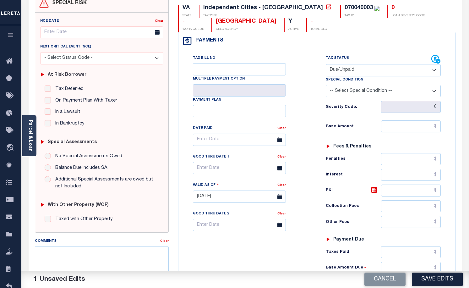
click at [434, 91] on select "-- Select Special Condition -- 3RD PARTY TAX LIEN AGENCY TAX LIEN (A.K.A Inside…" at bounding box center [383, 91] width 115 height 12
click at [385, 279] on button "Cancel" at bounding box center [384, 278] width 41 height 13
select select "NW2"
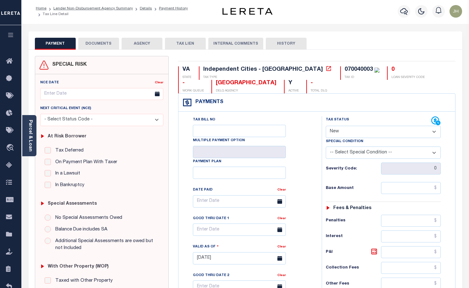
scroll to position [0, 0]
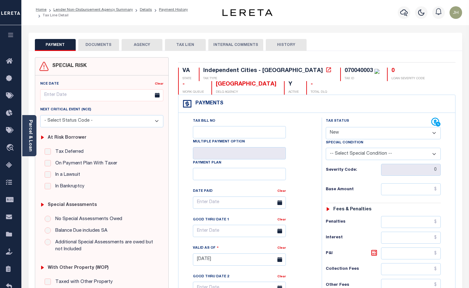
click at [156, 122] on select "- Select Status Code - Additional P & I Goes to attorneys Tax certificate sale …" at bounding box center [101, 121] width 123 height 12
click at [44, 11] on link "Home" at bounding box center [41, 10] width 11 height 4
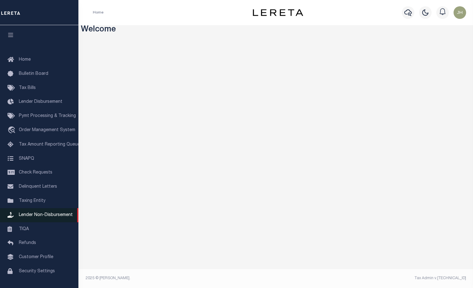
click at [52, 217] on span "Lender Non-Disbursement" at bounding box center [46, 215] width 54 height 4
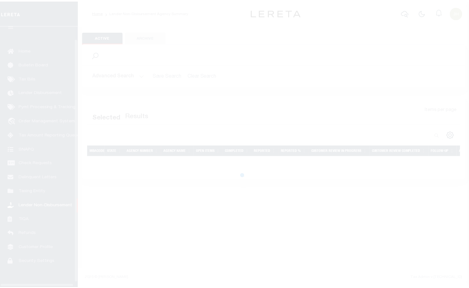
scroll to position [18, 0]
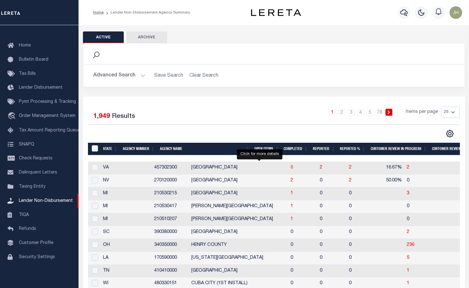
click at [290, 169] on span "8" at bounding box center [291, 167] width 3 height 4
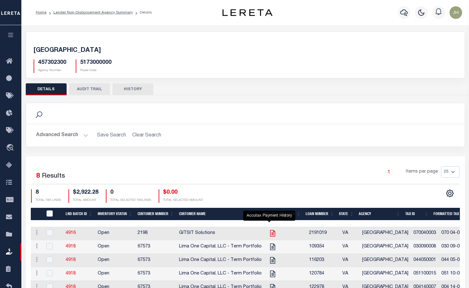
click at [269, 233] on icon "" at bounding box center [272, 233] width 8 height 8
checkbox input "true"
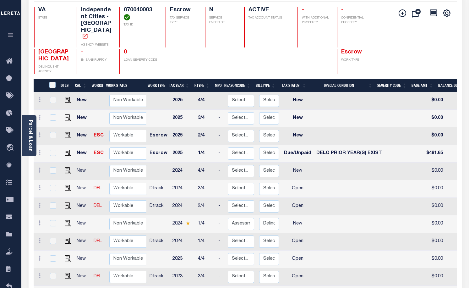
scroll to position [63, 0]
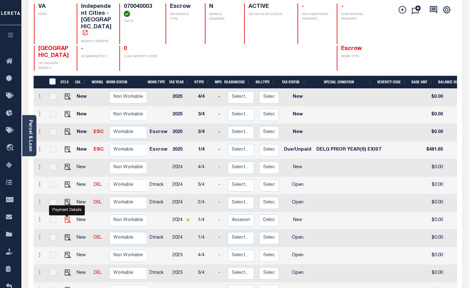
click at [65, 216] on img "" at bounding box center [68, 219] width 6 height 6
checkbox input "true"
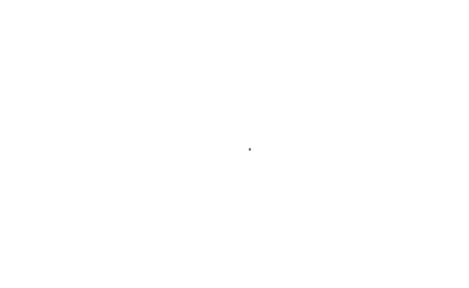
select select "NW2"
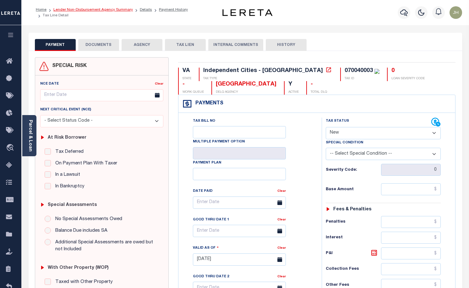
click at [65, 11] on link "Lender Non-Disbursement Agency Summary" at bounding box center [92, 10] width 79 height 4
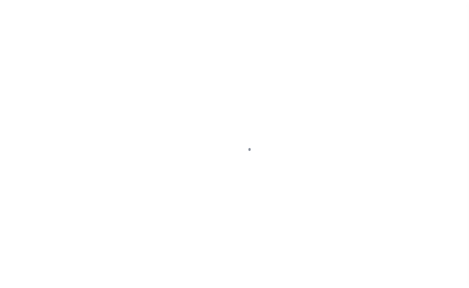
scroll to position [18, 0]
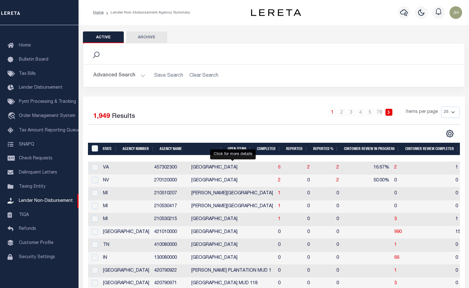
click at [278, 169] on span "8" at bounding box center [279, 167] width 3 height 4
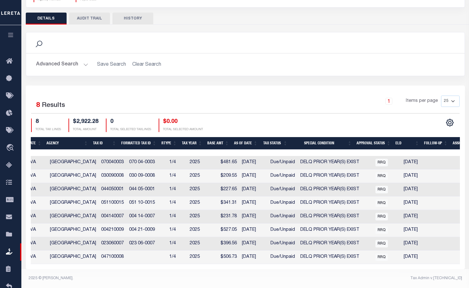
scroll to position [0, 310]
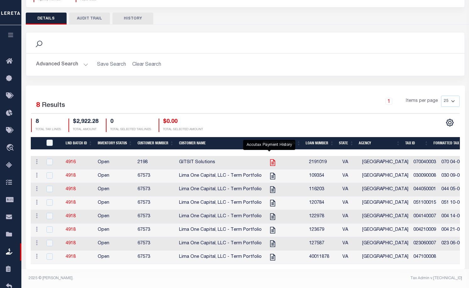
click at [268, 158] on icon "" at bounding box center [272, 162] width 8 height 8
checkbox input "true"
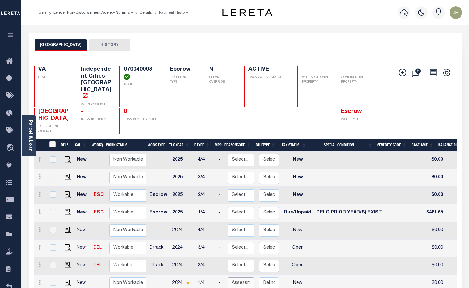
click at [240, 277] on select "Select... Payment Reversal Taxable Value Change Assessment Change Occupancy Tax…" at bounding box center [241, 283] width 26 height 12
checkbox input "true"
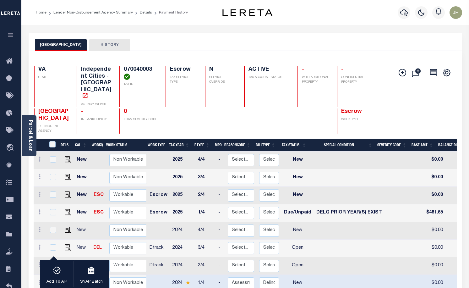
click at [450, 105] on div "Add Installment Line Bad Parcel Request Check" at bounding box center [422, 99] width 58 height 67
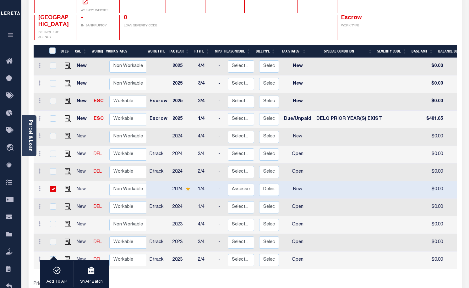
scroll to position [94, 0]
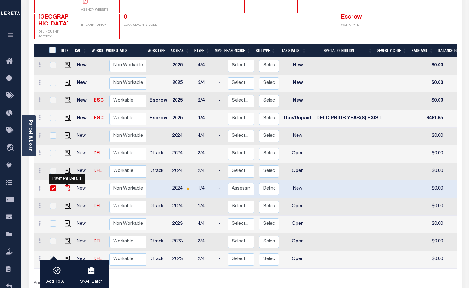
click at [66, 185] on img "" at bounding box center [68, 188] width 6 height 6
checkbox input "false"
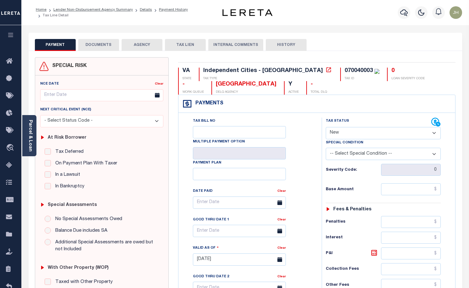
click at [353, 134] on select "- Select Status Code - Open Due/Unpaid Paid Incomplete No Tax Due Internal Refu…" at bounding box center [383, 133] width 115 height 12
select select "DUE"
click at [326, 127] on select "- Select Status Code - Open Due/Unpaid Paid Incomplete No Tax Due Internal Refu…" at bounding box center [383, 133] width 115 height 12
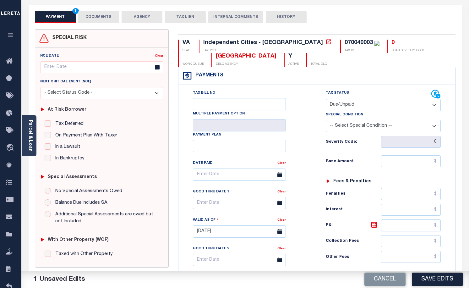
scroll to position [31, 0]
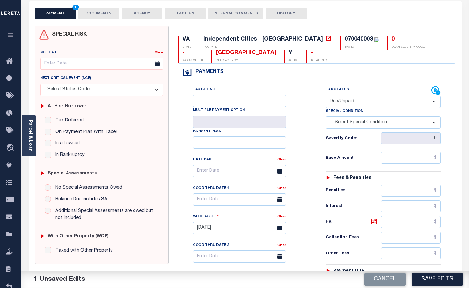
click at [434, 123] on select "-- Select Special Condition -- 3RD PARTY TAX LIEN AGENCY TAX LIEN (A.K.A Inside…" at bounding box center [383, 122] width 115 height 12
click at [386, 160] on input "text" at bounding box center [411, 158] width 60 height 12
type input "$905.00"
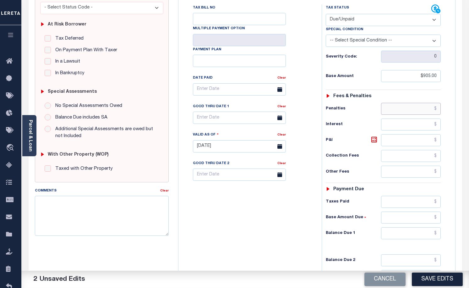
scroll to position [157, 0]
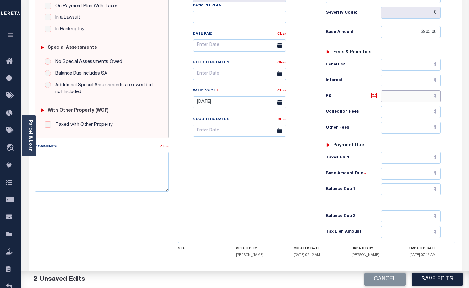
click at [394, 97] on input "text" at bounding box center [411, 96] width 60 height 12
type input "$0.00"
click at [397, 191] on input "text" at bounding box center [411, 189] width 60 height 12
type input "$905.00"
click at [277, 76] on icon at bounding box center [279, 73] width 5 height 5
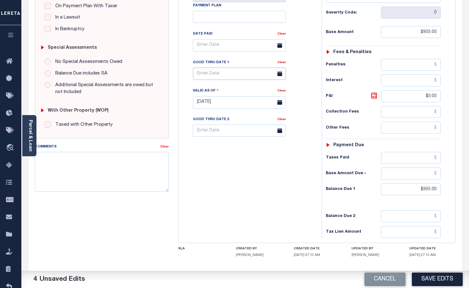
click at [259, 75] on input "text" at bounding box center [239, 73] width 93 height 12
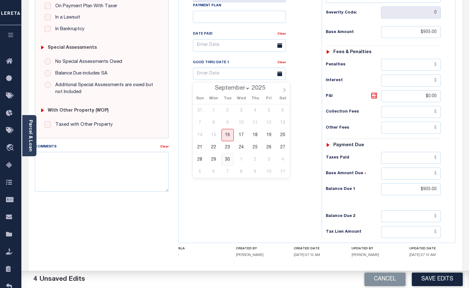
click at [229, 159] on span "30" at bounding box center [227, 159] width 12 height 12
type input "[DATE]"
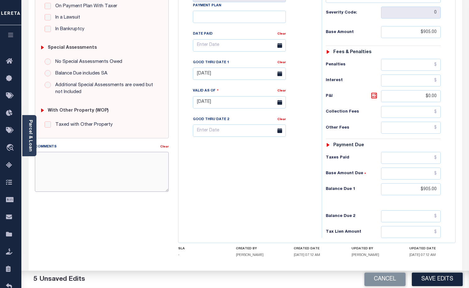
click at [108, 169] on textarea "Comments" at bounding box center [102, 172] width 134 height 40
type textarea "m"
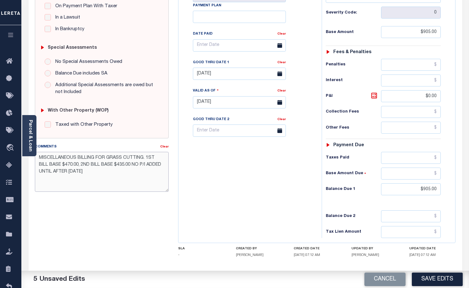
click at [144, 159] on textarea "MISCELLANEOUS BILLING FOR GRASS CUTTING. 1ST BILL BASE $470.00, 2ND BILL BASE $…" at bounding box center [102, 172] width 134 height 40
type textarea "MISCELLANEOUS BILLING FOR GRASS CUTTING BY THE CITY. 1ST BILL BASE $470.00, 2ND…"
click at [431, 278] on button "Save Edits" at bounding box center [437, 278] width 51 height 13
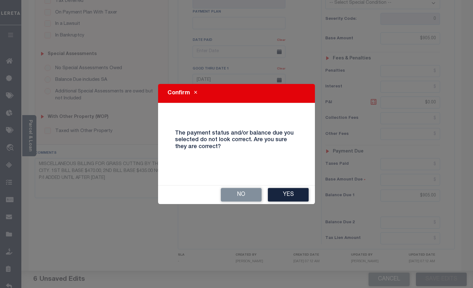
click at [292, 195] on button "Yes" at bounding box center [288, 194] width 41 height 13
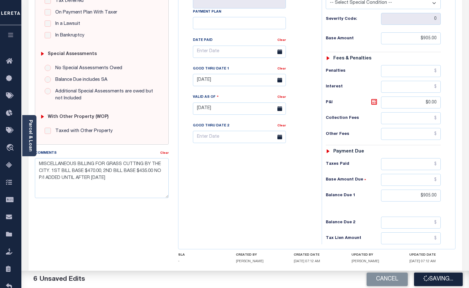
checkbox input "false"
type input "$905"
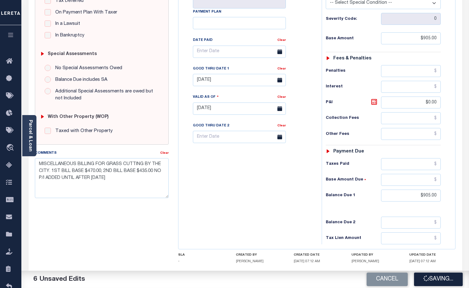
type input "$0"
type input "$905"
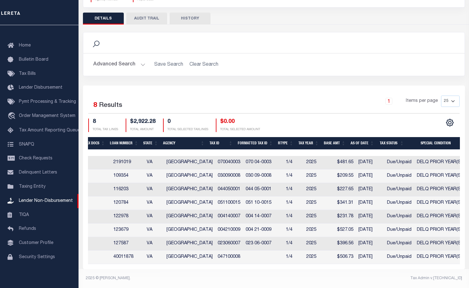
scroll to position [0, 274]
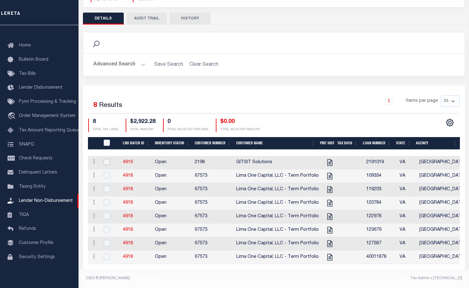
click at [106, 159] on input "checkbox" at bounding box center [107, 162] width 6 height 6
checkbox input "true"
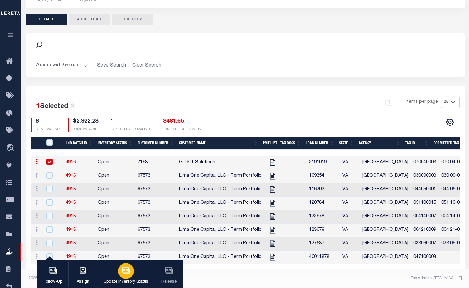
click at [125, 272] on icon "button" at bounding box center [126, 270] width 8 height 8
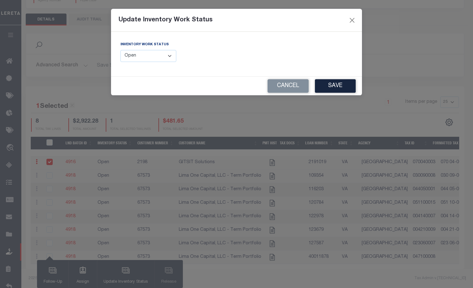
drag, startPoint x: 170, startPoint y: 58, endPoint x: 170, endPoint y: 62, distance: 4.4
click at [170, 58] on select "--Select-- Open Completed Reported" at bounding box center [149, 56] width 56 height 12
select select "Completed"
click at [121, 50] on select "--Select-- Open Completed Reported" at bounding box center [149, 56] width 56 height 12
click at [330, 86] on button "Save" at bounding box center [335, 85] width 41 height 13
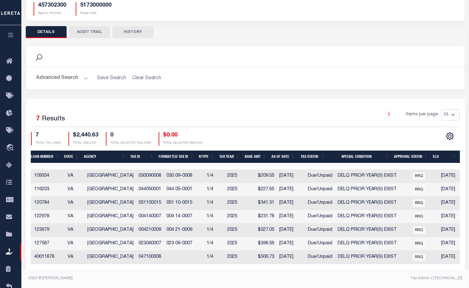
scroll to position [0, 267]
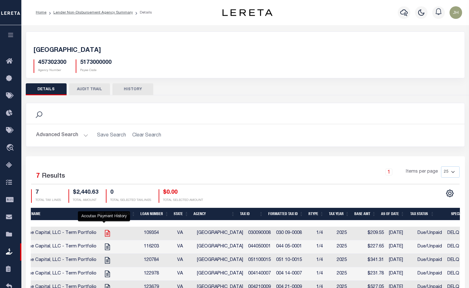
click at [105, 234] on icon at bounding box center [107, 233] width 8 height 8
checkbox input "true"
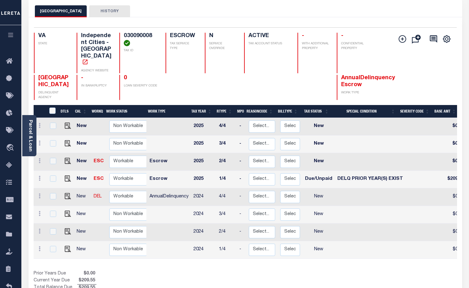
scroll to position [63, 0]
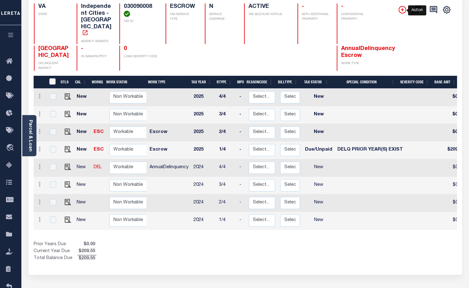
click at [401, 12] on icon "" at bounding box center [402, 10] width 8 height 8
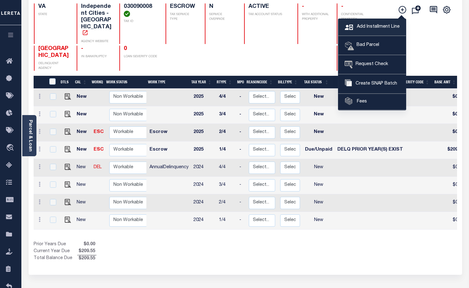
click at [366, 27] on span "Add Installment Line" at bounding box center [377, 27] width 44 height 7
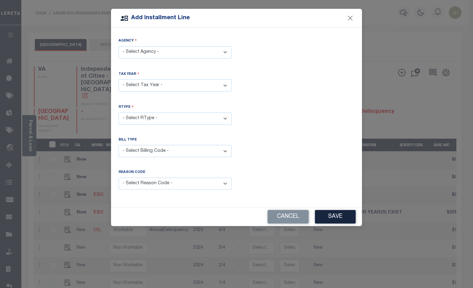
click at [226, 51] on select "- Select Agency - [GEOGRAPHIC_DATA] - Independent Cities" at bounding box center [175, 52] width 113 height 12
select select "5173000000"
click at [119, 46] on select "- Select Agency - [GEOGRAPHIC_DATA] - Independent Cities" at bounding box center [175, 52] width 113 height 12
click at [159, 85] on select "- Select Year - 2005 2006 2007 2008 2009 2010 2011 2012 2013 2014 2015 2016 201…" at bounding box center [175, 85] width 113 height 12
select select "2025"
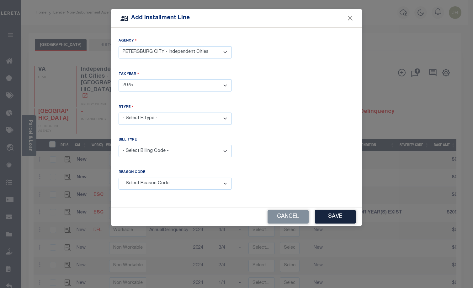
click at [119, 79] on select "- Select Year - 2005 2006 2007 2008 2009 2010 2011 2012 2013 2014 2015 2016 201…" at bounding box center [175, 85] width 113 height 12
click at [225, 118] on select "- Select RType - 1/4 2/4 3/4 4/4" at bounding box center [175, 118] width 113 height 12
select select "0"
click at [119, 112] on select "- Select RType - 1/4 2/4 3/4 4/4" at bounding box center [175, 118] width 113 height 12
click at [177, 147] on select "- Select Billing Code - Regular Delinquent Supplemental Corrected/Adjusted Bill…" at bounding box center [175, 151] width 113 height 12
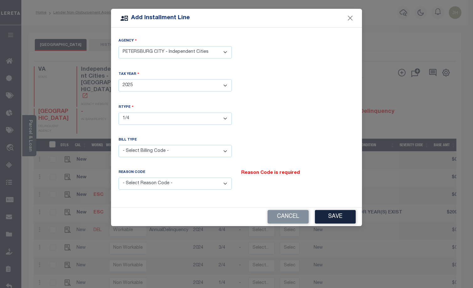
select select "2"
click at [119, 145] on select "- Select Billing Code - Regular Delinquent Supplemental Corrected/Adjusted Bill…" at bounding box center [175, 151] width 113 height 12
click at [229, 150] on select "- Select Billing Code - Regular Delinquent Supplemental Corrected/Adjusted Bill…" at bounding box center [175, 151] width 113 height 12
click at [225, 183] on select "- Select Reason Code - Payment Reversal Taxable Value Change Assessment Change …" at bounding box center [175, 183] width 113 height 12
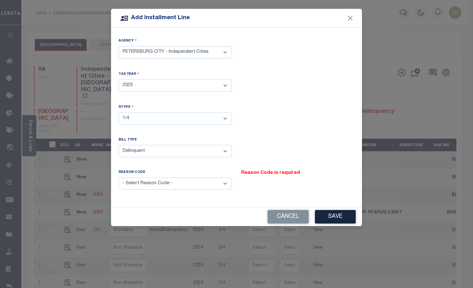
select select "3"
click at [119, 177] on select "- Select Reason Code - Payment Reversal Taxable Value Change Assessment Change …" at bounding box center [175, 183] width 113 height 12
click at [337, 219] on button "Save" at bounding box center [335, 216] width 41 height 13
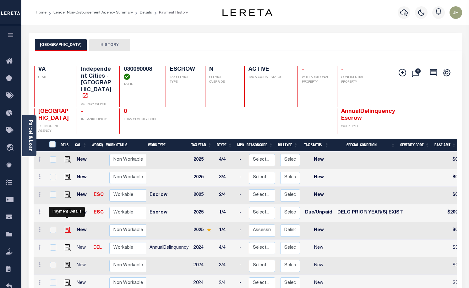
click at [67, 226] on img at bounding box center [68, 229] width 6 height 6
checkbox input "true"
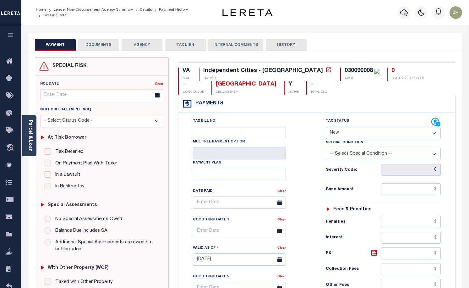
click at [382, 131] on select "- Select Status Code - Open Due/Unpaid Paid Incomplete No Tax Due Internal Refu…" at bounding box center [383, 133] width 115 height 12
select select "DUE"
click at [326, 127] on select "- Select Status Code - Open Due/Unpaid Paid Incomplete No Tax Due Internal Refu…" at bounding box center [383, 133] width 115 height 12
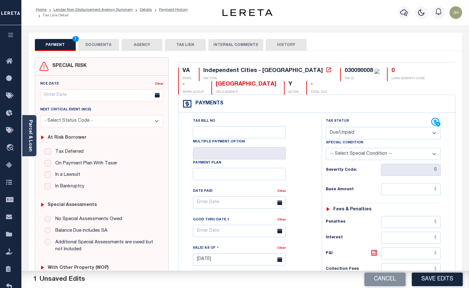
click at [399, 155] on select "-- Select Special Condition -- 3RD PARTY TAX LIEN AGENCY TAX LIEN (A.K.A Inside…" at bounding box center [383, 154] width 115 height 12
click at [400, 156] on select "-- Select Special Condition -- 3RD PARTY TAX LIEN AGENCY TAX LIEN (A.K.A Inside…" at bounding box center [383, 154] width 115 height 12
click at [387, 189] on input "text" at bounding box center [411, 189] width 60 height 12
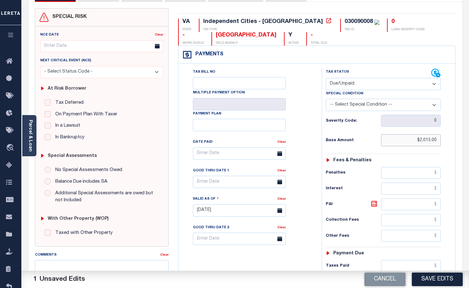
scroll to position [157, 0]
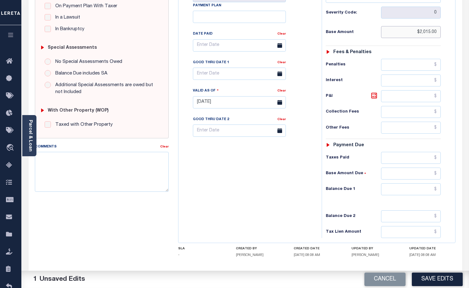
type input "$2,015.00"
click at [398, 100] on input "text" at bounding box center [411, 96] width 60 height 12
type input "$0.00"
click at [387, 191] on input "text" at bounding box center [411, 189] width 60 height 12
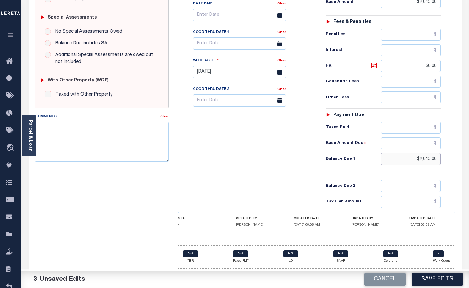
scroll to position [94, 0]
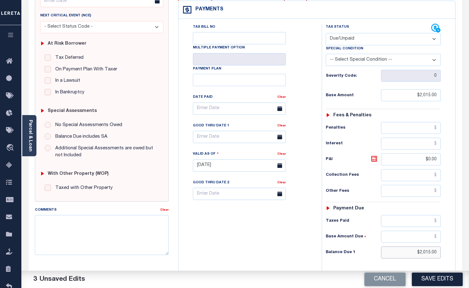
type input "$2,015.00"
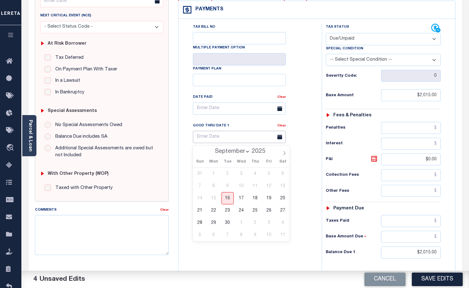
click at [256, 140] on input "text" at bounding box center [239, 137] width 93 height 12
click at [226, 224] on span "30" at bounding box center [227, 222] width 12 height 12
type input "[DATE]"
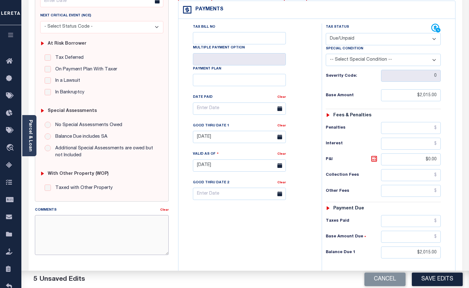
click at [102, 232] on textarea "Comments" at bounding box center [102, 235] width 134 height 40
type textarea "m"
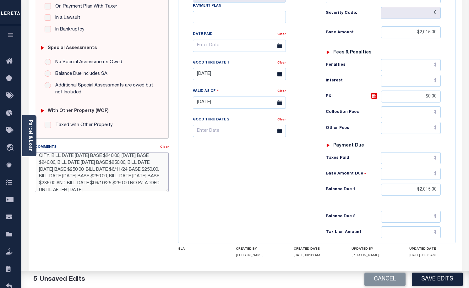
scroll to position [0, 0]
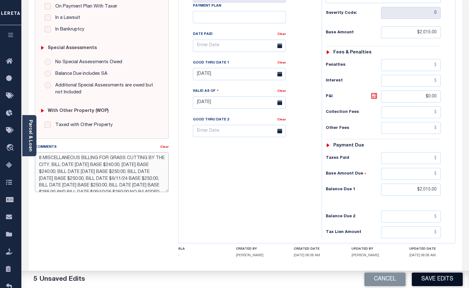
type textarea "8 MISCELLANEOUS BILLING FOR GRASS CUTTING BY THE CITY. BILL DATE 04/11/23 BASE …"
click at [438, 279] on button "Save Edits" at bounding box center [437, 278] width 51 height 13
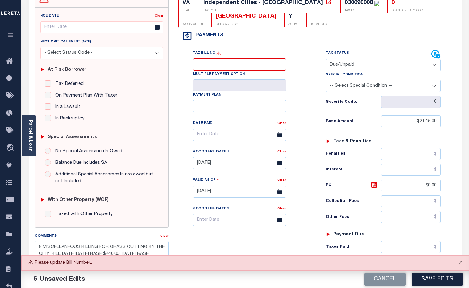
scroll to position [62, 0]
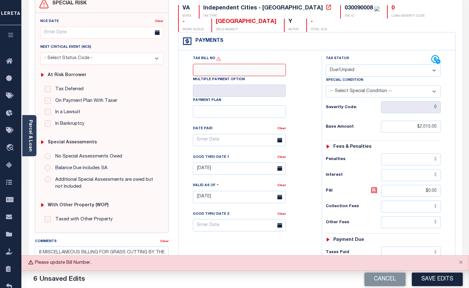
click at [202, 71] on input "Tax Bill No" at bounding box center [239, 70] width 93 height 12
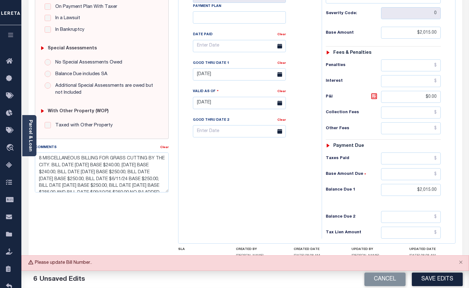
scroll to position [188, 0]
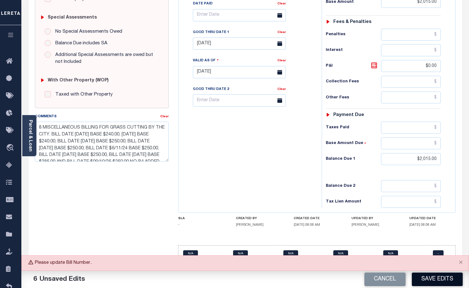
type input "84289"
click at [433, 279] on button "Save Edits" at bounding box center [437, 278] width 51 height 13
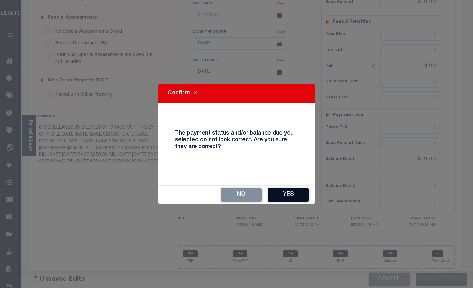
click at [286, 195] on button "Yes" at bounding box center [288, 194] width 41 height 13
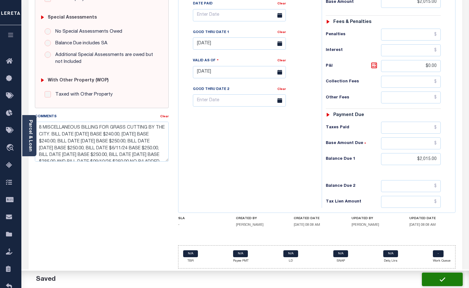
checkbox input "false"
type input "$2,015"
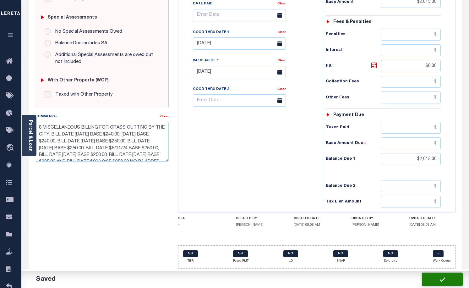
type input "$0"
type input "$2,015"
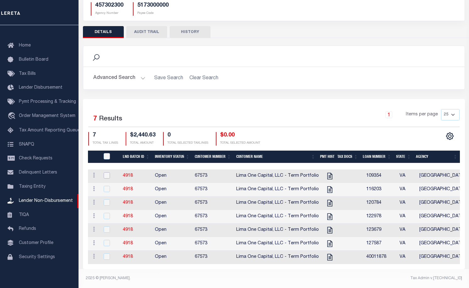
click at [105, 172] on input "checkbox" at bounding box center [107, 175] width 6 height 6
checkbox input "true"
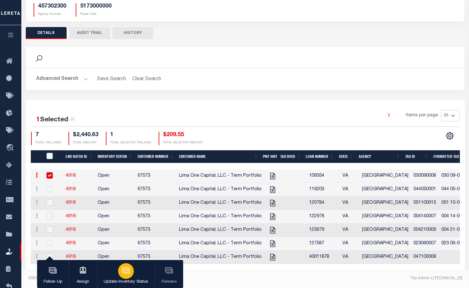
click at [126, 272] on icon "button" at bounding box center [125, 269] width 7 height 5
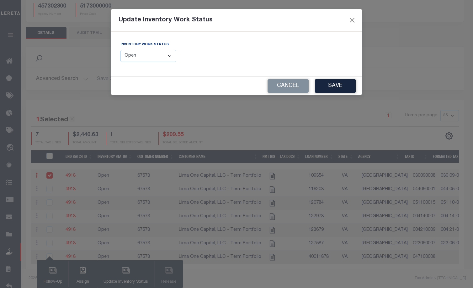
drag, startPoint x: 170, startPoint y: 58, endPoint x: 169, endPoint y: 61, distance: 3.7
click at [170, 58] on select "--Select-- Open Completed Reported" at bounding box center [149, 56] width 56 height 12
select select "Completed"
click at [121, 50] on select "--Select-- Open Completed Reported" at bounding box center [149, 56] width 56 height 12
click at [327, 83] on button "Save" at bounding box center [335, 85] width 41 height 13
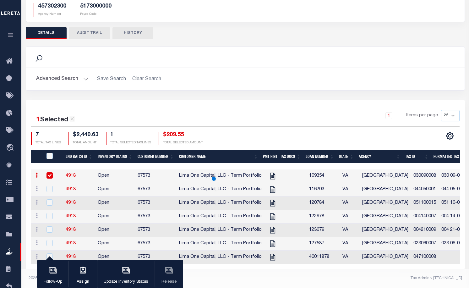
scroll to position [50, 0]
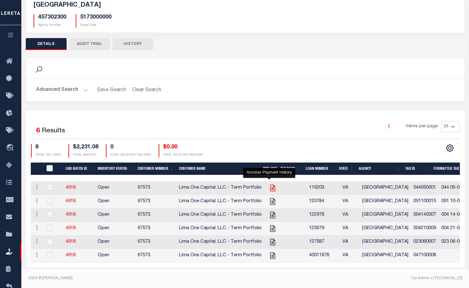
click at [270, 185] on icon at bounding box center [272, 188] width 5 height 7
checkbox input "true"
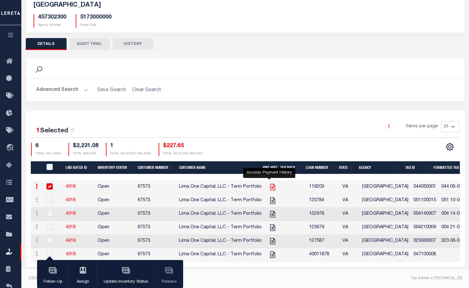
scroll to position [49, 0]
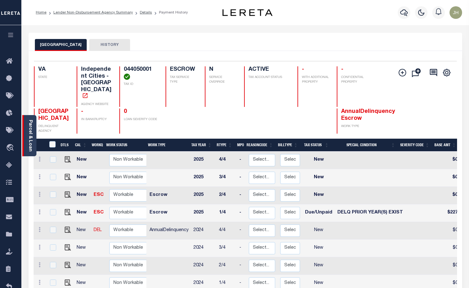
click at [26, 129] on div "Parcel & Loan" at bounding box center [29, 135] width 14 height 41
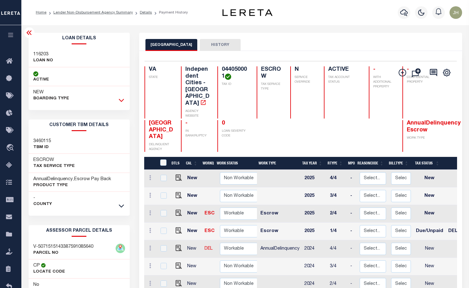
click at [122, 99] on icon at bounding box center [121, 100] width 5 height 7
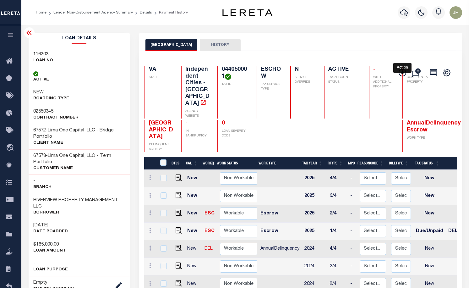
click at [400, 75] on icon "" at bounding box center [402, 73] width 8 height 8
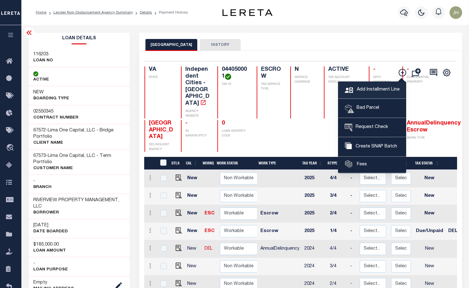
click at [364, 91] on span "Add Installment Line" at bounding box center [377, 89] width 44 height 7
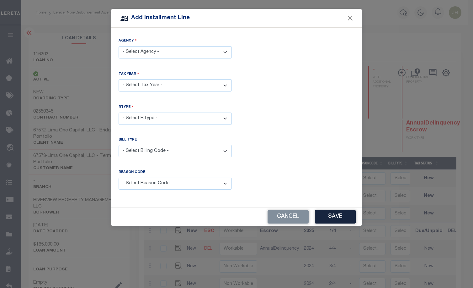
drag, startPoint x: 227, startPoint y: 53, endPoint x: 224, endPoint y: 56, distance: 4.0
click at [226, 53] on select "- Select Agency - PETERSBURG CITY - Independent Cities" at bounding box center [175, 52] width 113 height 12
select select "5173000000"
click at [119, 46] on select "- Select Agency - PETERSBURG CITY - Independent Cities" at bounding box center [175, 52] width 113 height 12
click at [165, 87] on select "- Select Year - 2005 2006 2007 2008 2009 2010 2011 2012 2013 2014 2015 2016 201…" at bounding box center [175, 85] width 113 height 12
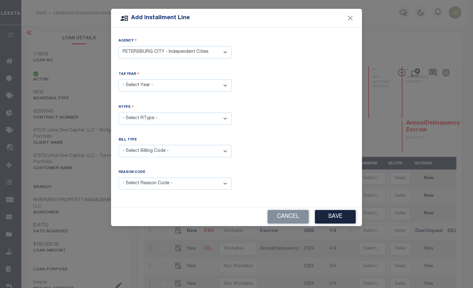
select select "2023"
click at [119, 79] on select "- Select Year - 2005 2006 2007 2008 2009 2010 2011 2012 2013 2014 2015 2016 201…" at bounding box center [175, 85] width 113 height 12
click at [226, 117] on select "- Select RType - 1/4 2/4 3/4 4/4" at bounding box center [175, 118] width 113 height 12
select select "0"
click at [119, 112] on select "- Select RType - 1/4 2/4 3/4 4/4" at bounding box center [175, 118] width 113 height 12
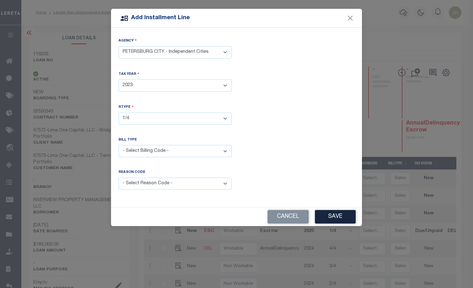
click at [223, 148] on select "- Select Billing Code - Regular Delinquent Supplemental Corrected/Adjusted Bill…" at bounding box center [175, 151] width 113 height 12
select select "2"
click at [119, 145] on select "- Select Billing Code - Regular Delinquent Supplemental Corrected/Adjusted Bill…" at bounding box center [175, 151] width 113 height 12
click at [225, 182] on select "- Select Reason Code - Payment Reversal Taxable Value Change Assessment Change …" at bounding box center [175, 183] width 113 height 12
select select "3"
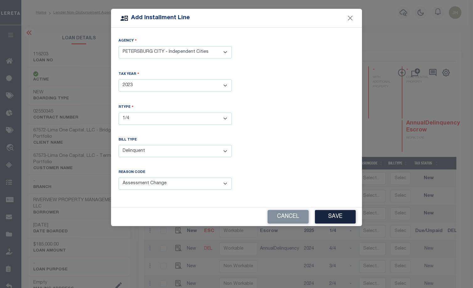
click at [119, 177] on select "- Select Reason Code - Payment Reversal Taxable Value Change Assessment Change …" at bounding box center [175, 183] width 113 height 12
click at [336, 215] on button "Save" at bounding box center [335, 216] width 41 height 13
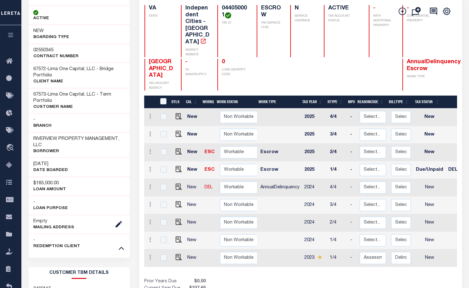
scroll to position [63, 0]
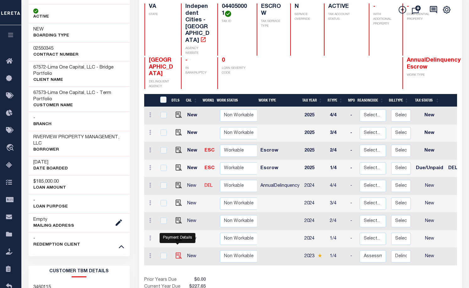
click at [176, 252] on img at bounding box center [178, 255] width 6 height 6
checkbox input "true"
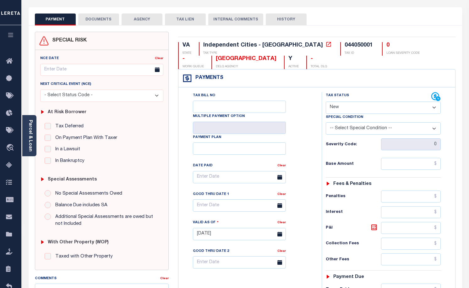
scroll to position [31, 0]
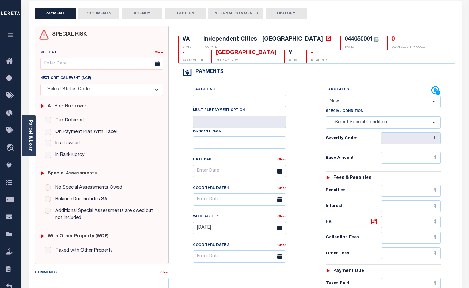
click at [350, 105] on select "- Select Status Code - Open Due/Unpaid Paid Incomplete No Tax Due Internal Refu…" at bounding box center [383, 101] width 115 height 12
select select "DUE"
click at [326, 96] on select "- Select Status Code - Open Due/Unpaid Paid Incomplete No Tax Due Internal Refu…" at bounding box center [383, 101] width 115 height 12
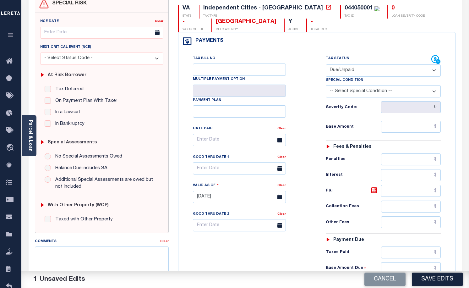
scroll to position [63, 0]
click at [387, 129] on input "text" at bounding box center [411, 126] width 60 height 12
type input "$253.00"
click at [403, 191] on input "text" at bounding box center [411, 190] width 60 height 12
type input "$0.00"
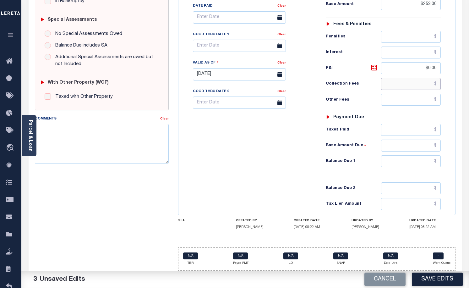
scroll to position [188, 0]
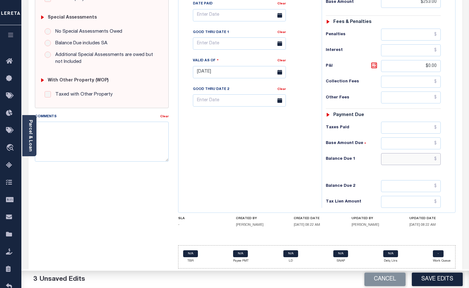
click at [397, 159] on input "text" at bounding box center [411, 159] width 60 height 12
type input "$253.00"
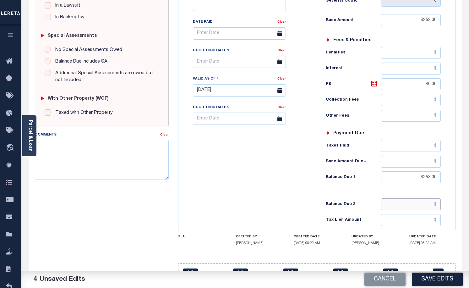
scroll to position [125, 0]
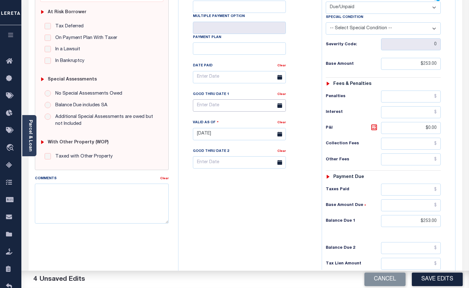
click at [224, 109] on input "text" at bounding box center [239, 105] width 93 height 12
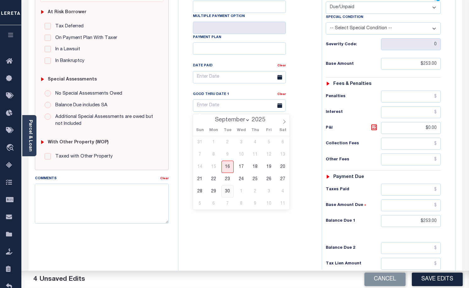
click at [229, 192] on span "30" at bounding box center [227, 191] width 12 height 12
type input "[DATE]"
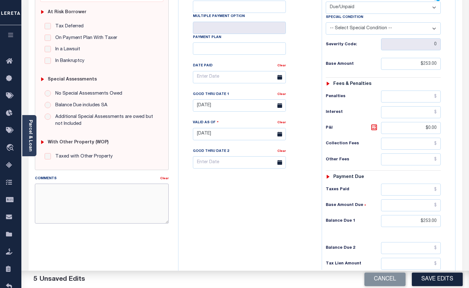
click at [90, 202] on textarea "Comments" at bounding box center [102, 203] width 134 height 40
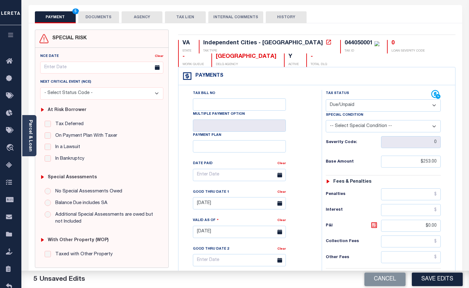
scroll to position [0, 0]
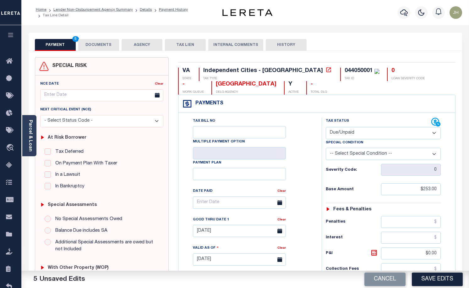
type textarea "MISCELLANEOUS BILL FOR GRASS CUTTING BY THE CITY IAO $253.00, BILL DATE $06/10/…"
click at [218, 129] on input "Tax Bill No" at bounding box center [239, 132] width 93 height 12
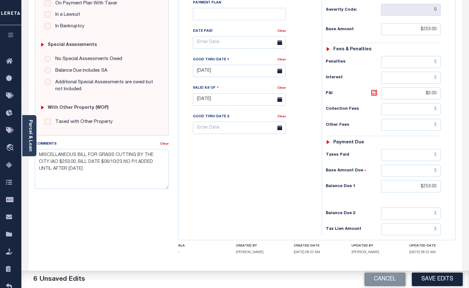
scroll to position [188, 0]
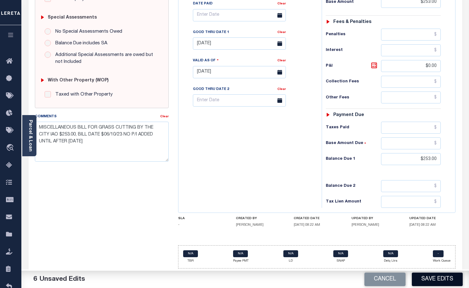
type input "81742"
click at [434, 277] on button "Save Edits" at bounding box center [437, 278] width 51 height 13
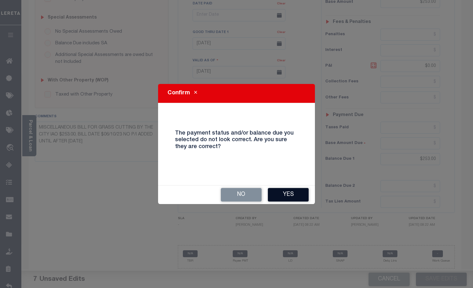
click at [291, 196] on button "Yes" at bounding box center [288, 194] width 41 height 13
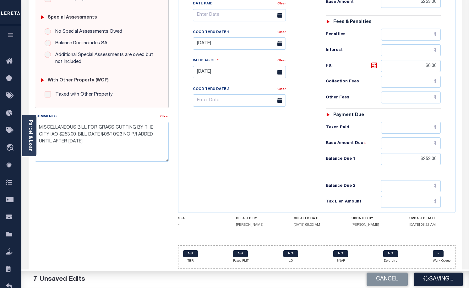
checkbox input "false"
type input "$253"
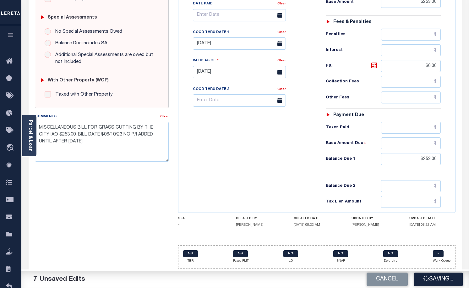
type input "$0"
type input "$253"
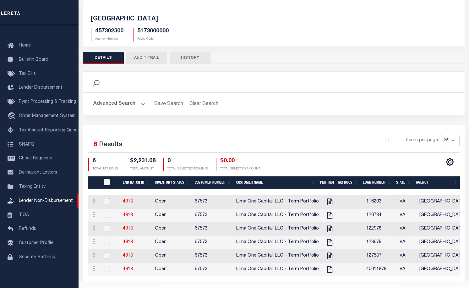
click at [108, 202] on input "checkbox" at bounding box center [107, 201] width 6 height 6
checkbox input "true"
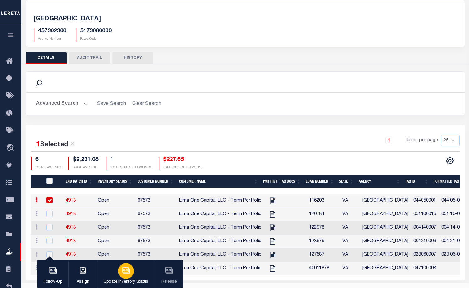
click at [122, 274] on icon "button" at bounding box center [126, 270] width 8 height 8
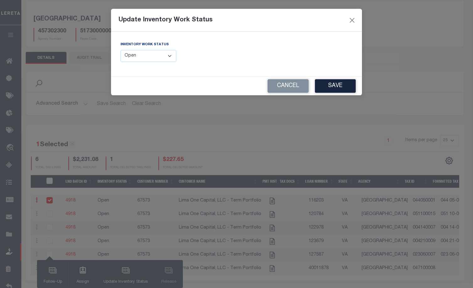
drag, startPoint x: 173, startPoint y: 57, endPoint x: 169, endPoint y: 61, distance: 5.6
click at [173, 57] on select "--Select-- Open Completed Reported" at bounding box center [149, 56] width 56 height 12
select select "Completed"
click at [121, 50] on select "--Select-- Open Completed Reported" at bounding box center [149, 56] width 56 height 12
click at [331, 85] on button "Save" at bounding box center [335, 85] width 41 height 13
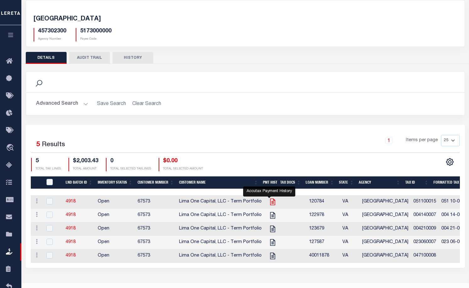
click at [268, 203] on icon at bounding box center [272, 201] width 8 height 8
checkbox input "true"
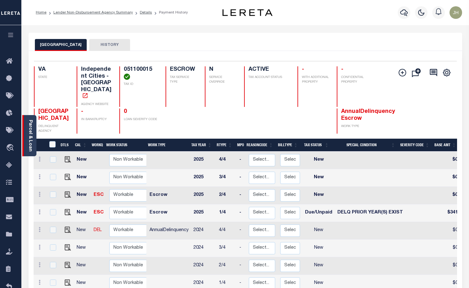
click at [28, 134] on link "Parcel & Loan" at bounding box center [30, 136] width 4 height 32
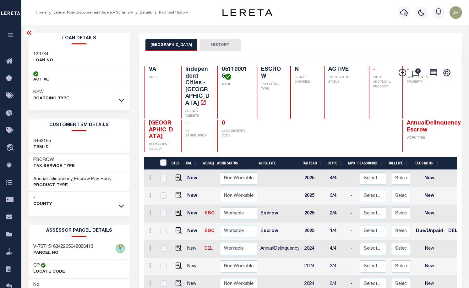
click at [118, 98] on link at bounding box center [121, 100] width 7 height 4
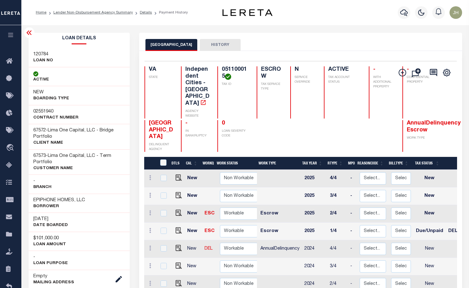
click at [203, 137] on div "- IN BANKRUPTCY" at bounding box center [195, 136] width 29 height 32
click at [401, 73] on icon "" at bounding box center [402, 72] width 3 height 3
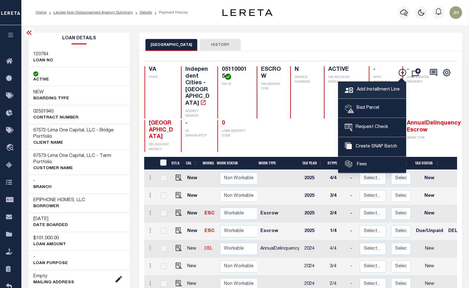
click at [368, 89] on span "Add Installment Line" at bounding box center [377, 89] width 44 height 7
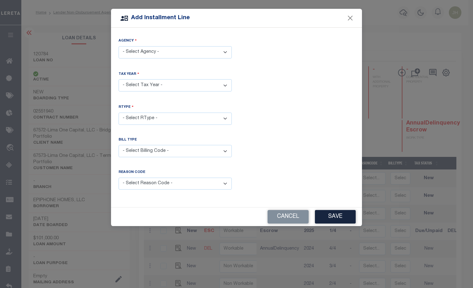
click at [225, 49] on select "- Select Agency - [GEOGRAPHIC_DATA] - Independent Cities" at bounding box center [175, 52] width 113 height 12
select select "5173000000"
click at [119, 46] on select "- Select Agency - [GEOGRAPHIC_DATA] - Independent Cities" at bounding box center [175, 52] width 113 height 12
click at [165, 86] on select "- Select Year - 2005 2006 2007 2008 2009 2010 2011 2012 2013 2014 2015 2016 201…" at bounding box center [175, 85] width 113 height 12
select select "2023"
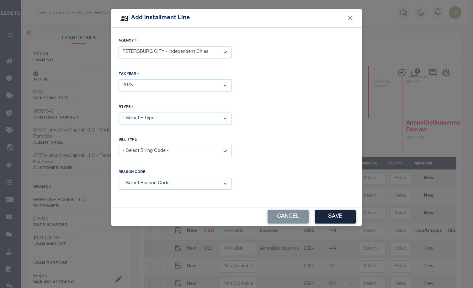
click at [119, 79] on select "- Select Year - 2005 2006 2007 2008 2009 2010 2011 2012 2013 2014 2015 2016 201…" at bounding box center [175, 85] width 113 height 12
click at [147, 120] on select "- Select RType - 1/4 2/4 3/4 4/4" at bounding box center [175, 118] width 113 height 12
select select "0"
click at [119, 112] on select "- Select RType - 1/4 2/4 3/4 4/4" at bounding box center [175, 118] width 113 height 12
click at [146, 150] on select "- Select Billing Code - Regular Delinquent Supplemental Corrected/Adjusted Bill…" at bounding box center [175, 151] width 113 height 12
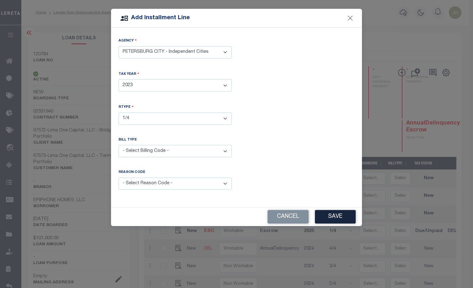
select select "2"
click at [119, 145] on select "- Select Billing Code - Regular Delinquent Supplemental Corrected/Adjusted Bill…" at bounding box center [175, 151] width 113 height 12
click at [143, 182] on select "- Select Reason Code - Payment Reversal Taxable Value Change Assessment Change …" at bounding box center [175, 183] width 113 height 12
select select "3"
click at [119, 177] on select "- Select Reason Code - Payment Reversal Taxable Value Change Assessment Change …" at bounding box center [175, 183] width 113 height 12
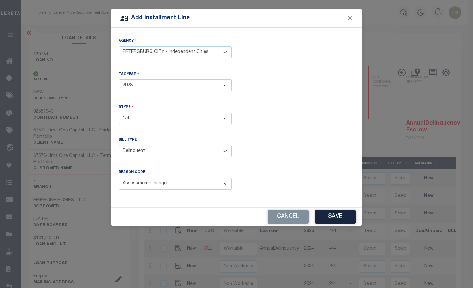
click at [143, 195] on div "Reason Code - Select Reason Code - Payment Reversal Taxable Value Change Assess…" at bounding box center [236, 185] width 245 height 30
click at [339, 217] on button "Save" at bounding box center [335, 216] width 41 height 13
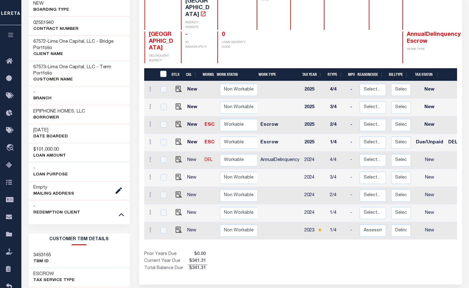
scroll to position [94, 0]
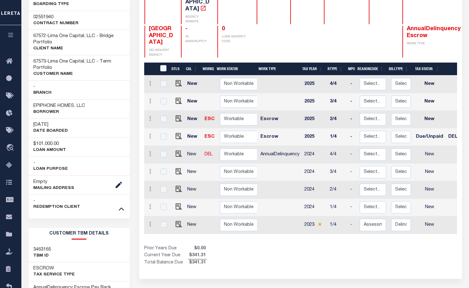
click at [190, 216] on td "New" at bounding box center [193, 225] width 17 height 18
checkbox input "true"
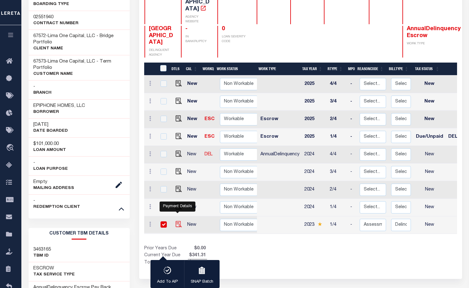
click at [177, 221] on img at bounding box center [178, 224] width 6 height 6
checkbox input "false"
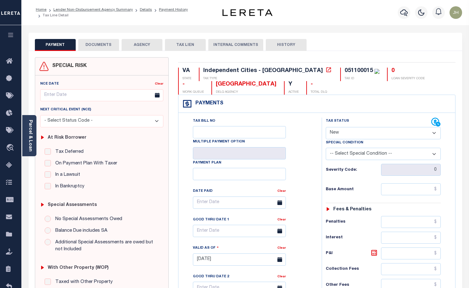
click at [351, 133] on select "- Select Status Code - Open Due/Unpaid Paid Incomplete No Tax Due Internal Refu…" at bounding box center [383, 133] width 115 height 12
select select "DUE"
click at [326, 127] on select "- Select Status Code - Open Due/Unpaid Paid Incomplete No Tax Due Internal Refu…" at bounding box center [383, 133] width 115 height 12
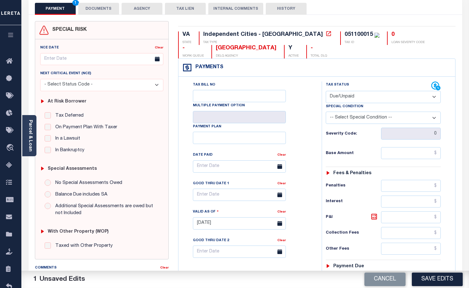
scroll to position [63, 0]
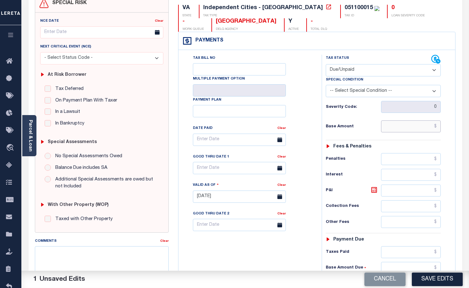
click at [386, 128] on input "text" at bounding box center [411, 126] width 60 height 12
type input "$250.00"
click at [405, 191] on input "text" at bounding box center [411, 190] width 60 height 12
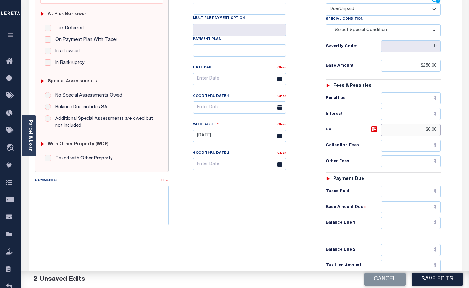
scroll to position [157, 0]
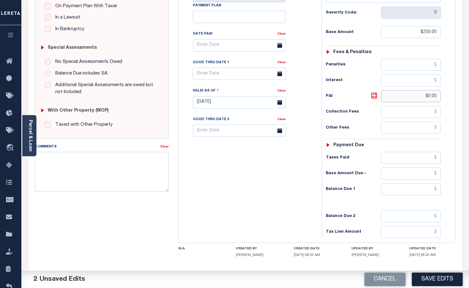
type input "$0.00"
click at [392, 191] on input "text" at bounding box center [411, 189] width 60 height 12
type input "$250.00"
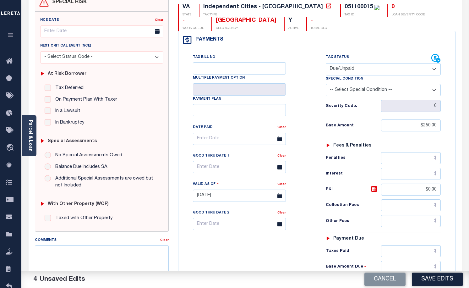
scroll to position [63, 0]
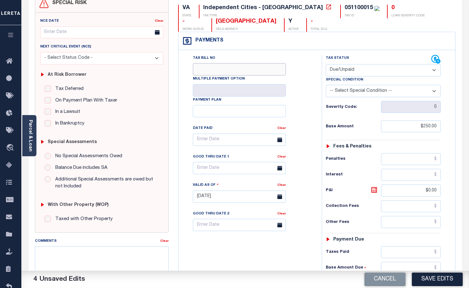
click at [214, 68] on input "Tax Bill No" at bounding box center [239, 69] width 93 height 12
type input "81972"
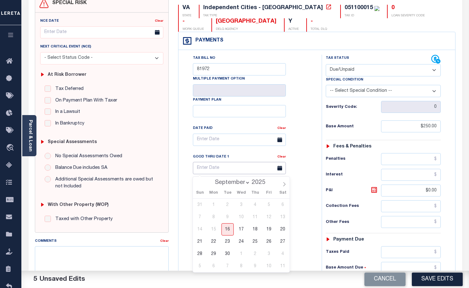
click at [221, 169] on input "text" at bounding box center [239, 168] width 93 height 12
click at [229, 253] on span "30" at bounding box center [227, 253] width 12 height 12
type input "[DATE]"
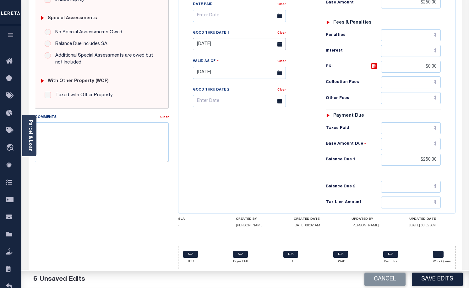
scroll to position [188, 0]
click at [62, 135] on textarea "Comments" at bounding box center [102, 141] width 134 height 40
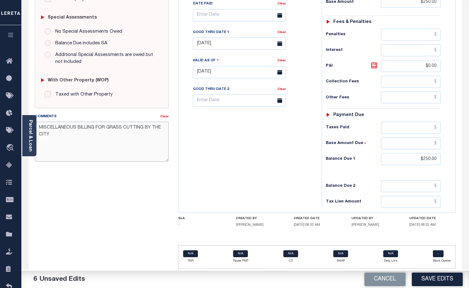
click at [97, 127] on textarea "MISCELLANEOUS BILLING FOR GRASS CUTTING BY THE CITY" at bounding box center [102, 141] width 134 height 40
click at [65, 135] on textarea "MISCELLANEOUS BILLING 08/10/23 FOR GRASS CUTTING BY THE CITY" at bounding box center [102, 141] width 134 height 40
type textarea "MISCELLANEOUS BILLING 08/10/23 FOR GRASS CUTTING BY THE CITY, BASE $250.00 NO P…"
click at [445, 279] on button "Save Edits" at bounding box center [437, 278] width 51 height 13
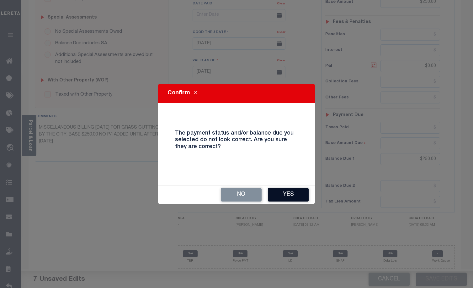
click at [281, 192] on button "Yes" at bounding box center [288, 194] width 41 height 13
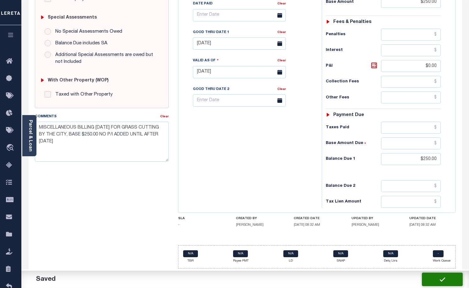
checkbox input "false"
type input "$250"
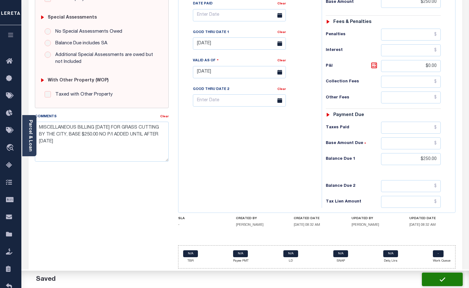
type input "$0"
type input "$250"
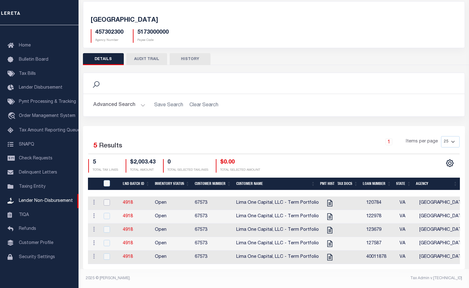
click at [106, 199] on input "checkbox" at bounding box center [107, 202] width 6 height 6
checkbox input "true"
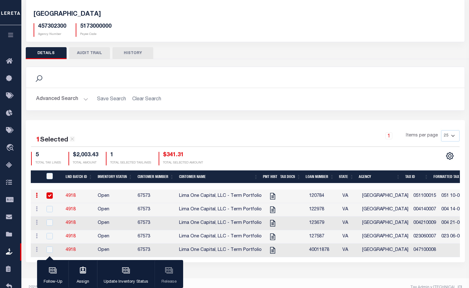
scroll to position [35, 0]
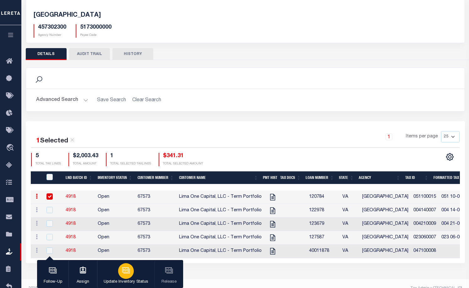
click at [128, 272] on icon "button" at bounding box center [125, 269] width 7 height 5
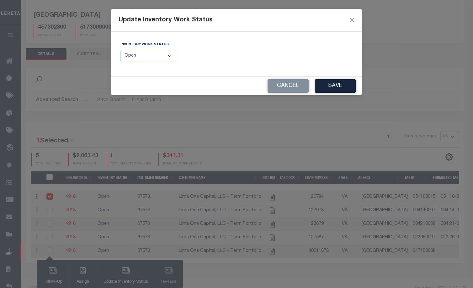
drag, startPoint x: 169, startPoint y: 56, endPoint x: 164, endPoint y: 61, distance: 6.9
click at [169, 56] on select "--Select-- Open Completed Reported" at bounding box center [149, 56] width 56 height 12
select select "Completed"
click at [121, 50] on select "--Select-- Open Completed Reported" at bounding box center [149, 56] width 56 height 12
click at [328, 84] on button "Save" at bounding box center [335, 85] width 41 height 13
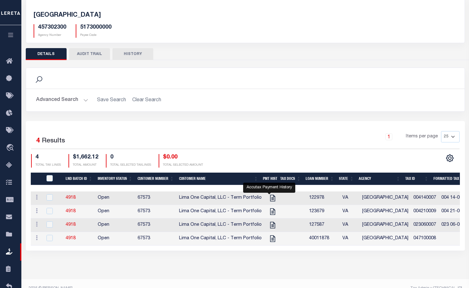
drag, startPoint x: 268, startPoint y: 200, endPoint x: 254, endPoint y: 187, distance: 19.6
click at [268, 200] on icon at bounding box center [272, 198] width 8 height 8
checkbox input "true"
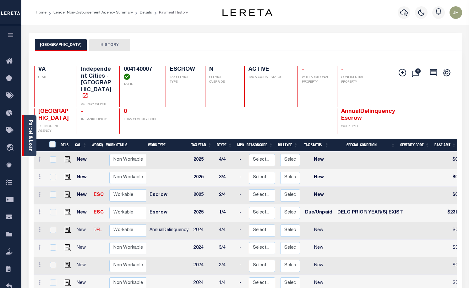
click at [31, 129] on link "Parcel & Loan" at bounding box center [30, 136] width 4 height 32
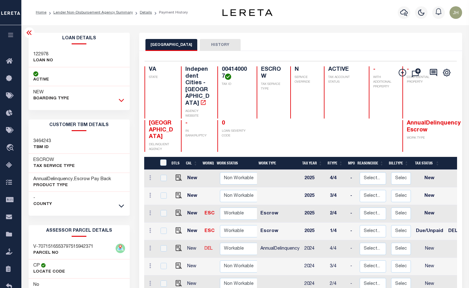
click at [121, 101] on icon at bounding box center [121, 100] width 5 height 7
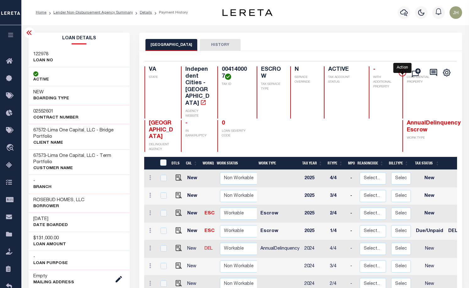
click at [400, 73] on icon "" at bounding box center [402, 73] width 8 height 8
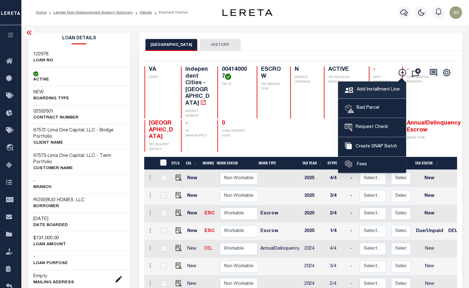
click at [382, 91] on span "Add Installment Line" at bounding box center [377, 89] width 44 height 7
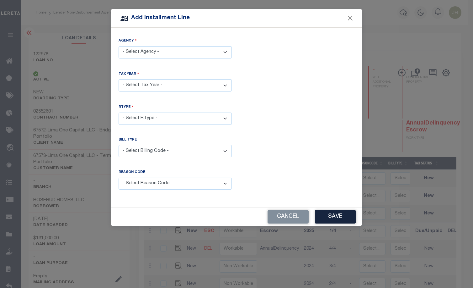
drag, startPoint x: 224, startPoint y: 51, endPoint x: 223, endPoint y: 54, distance: 3.5
click at [224, 51] on select "- Select Agency - [GEOGRAPHIC_DATA] - Independent Cities" at bounding box center [175, 52] width 113 height 12
select select "5173000000"
click at [119, 46] on select "- Select Agency - [GEOGRAPHIC_DATA] - Independent Cities" at bounding box center [175, 52] width 113 height 12
click at [155, 85] on select "- Select Year - 2005 2006 2007 2008 2009 2010 2011 2012 2013 2014 2015 2016 201…" at bounding box center [175, 85] width 113 height 12
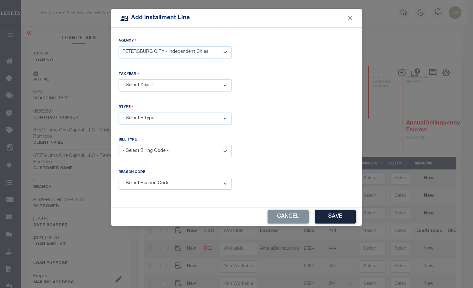
select select "2024"
click at [119, 79] on select "- Select Year - 2005 2006 2007 2008 2009 2010 2011 2012 2013 2014 2015 2016 201…" at bounding box center [175, 85] width 113 height 12
click at [226, 118] on select "- Select RType - 1/4 2/4 3/4 4/4" at bounding box center [175, 118] width 113 height 12
select select "3"
click at [119, 112] on select "- Select RType - 1/4 2/4 3/4 4/4" at bounding box center [175, 118] width 113 height 12
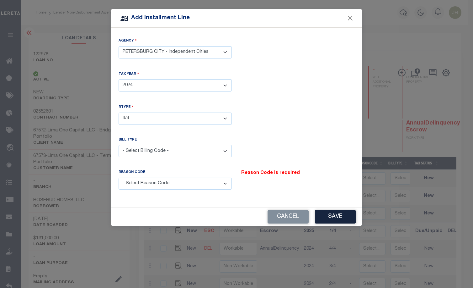
click at [226, 181] on select "- Select Reason Code - Payment Reversal Taxable Value Change Assessment Change …" at bounding box center [175, 183] width 113 height 12
select select "12"
click at [119, 177] on select "- Select Reason Code - Payment Reversal Taxable Value Change Assessment Change …" at bounding box center [175, 183] width 113 height 12
click at [337, 216] on button "Save" at bounding box center [335, 216] width 41 height 13
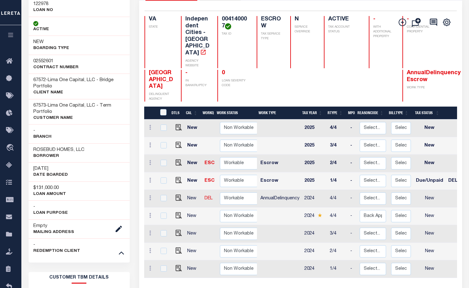
scroll to position [94, 0]
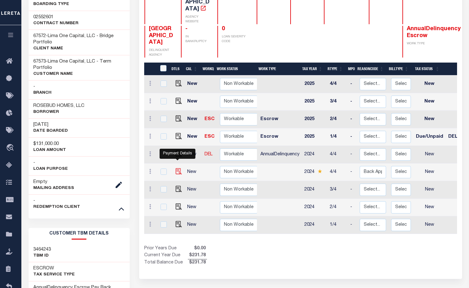
click at [176, 168] on img at bounding box center [178, 171] width 6 height 6
checkbox input "true"
